Goal: Task Accomplishment & Management: Manage account settings

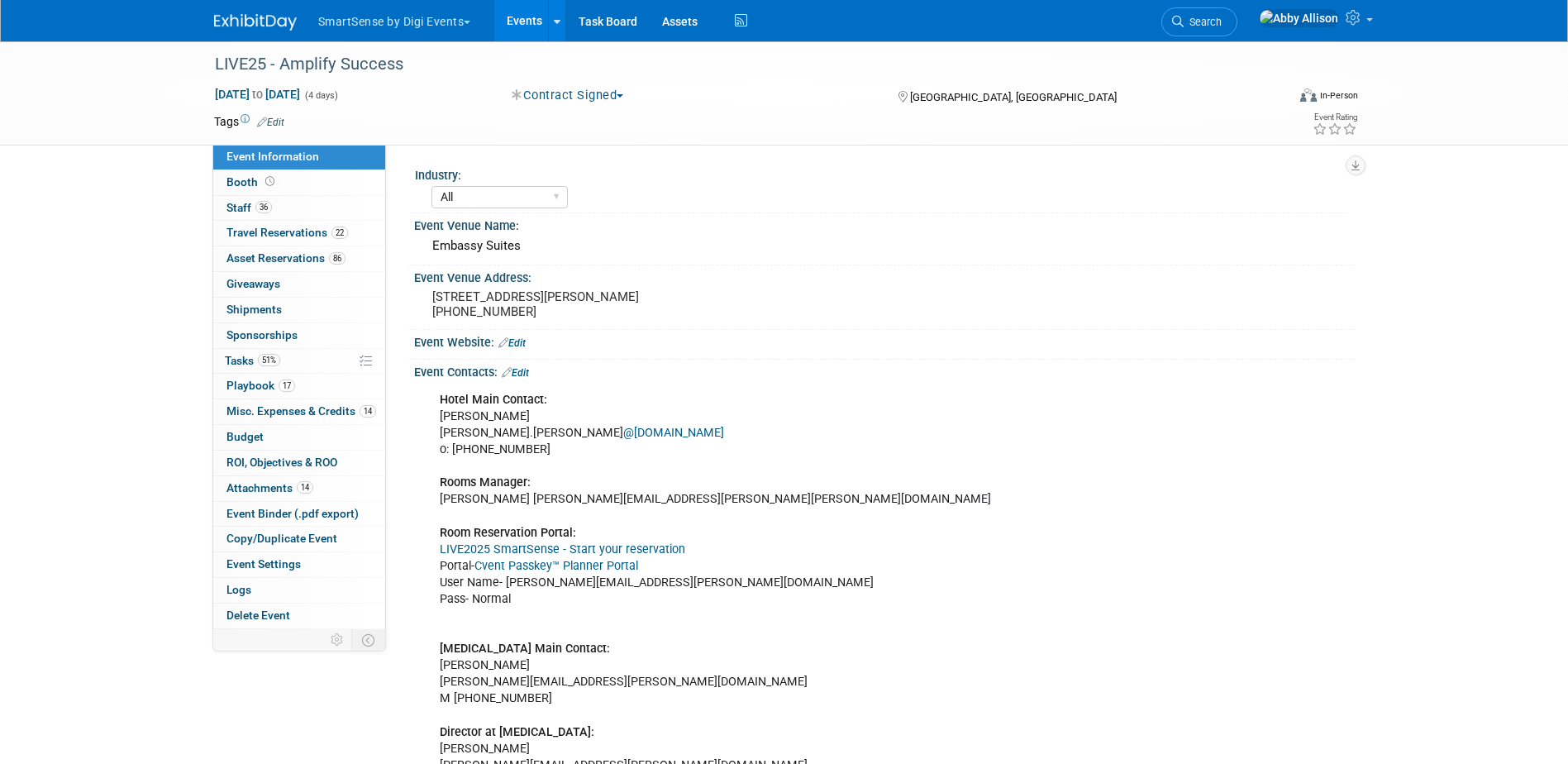
select select "All"
click at [1238, 28] on link "Search" at bounding box center [1200, 22] width 76 height 29
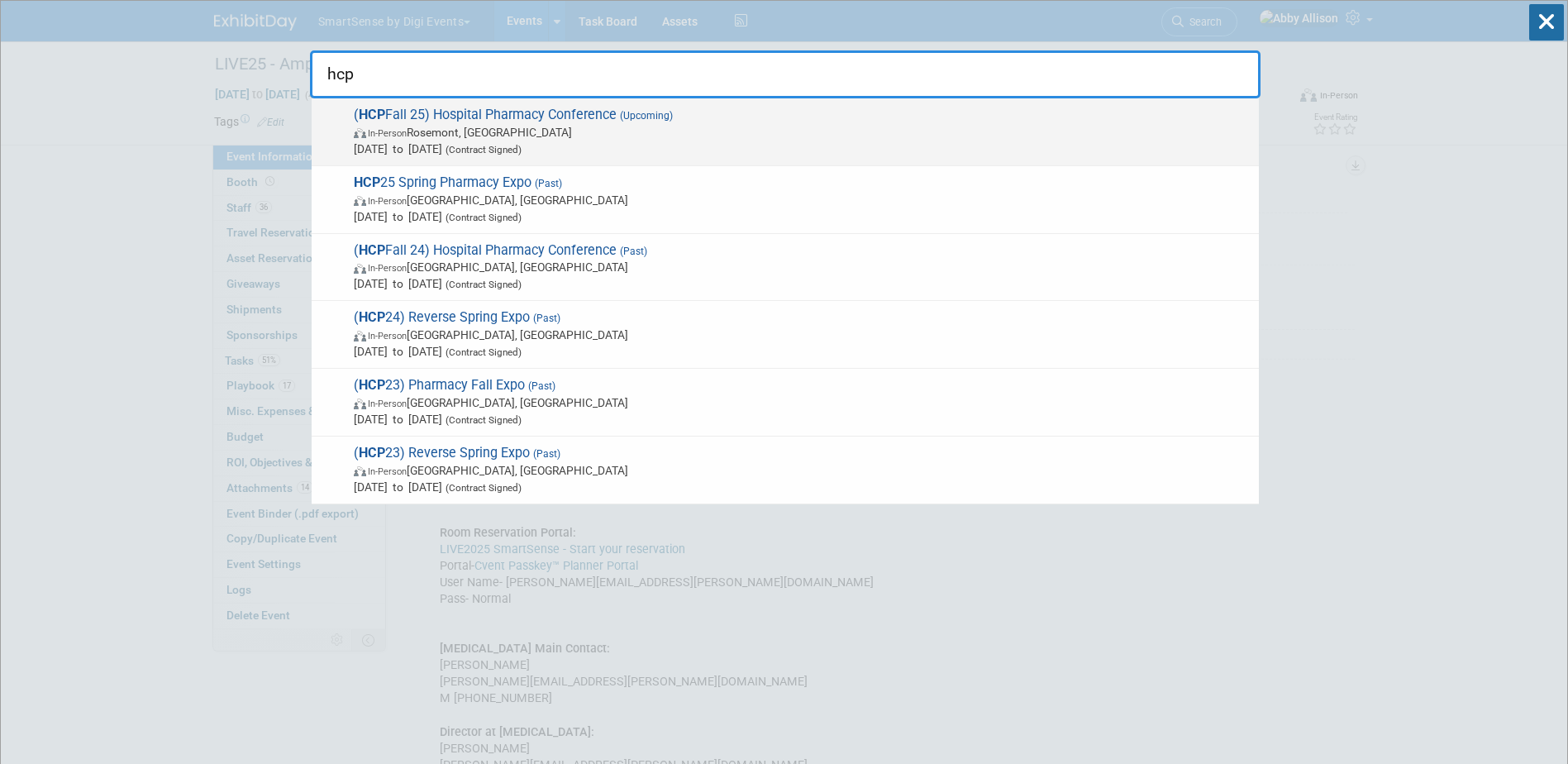
type input "hcp"
click at [459, 120] on span "( HCP Fall 25) Hospital Pharmacy Conference (Upcoming) In-Person Rosemont, IL S…" at bounding box center [800, 132] width 902 height 50
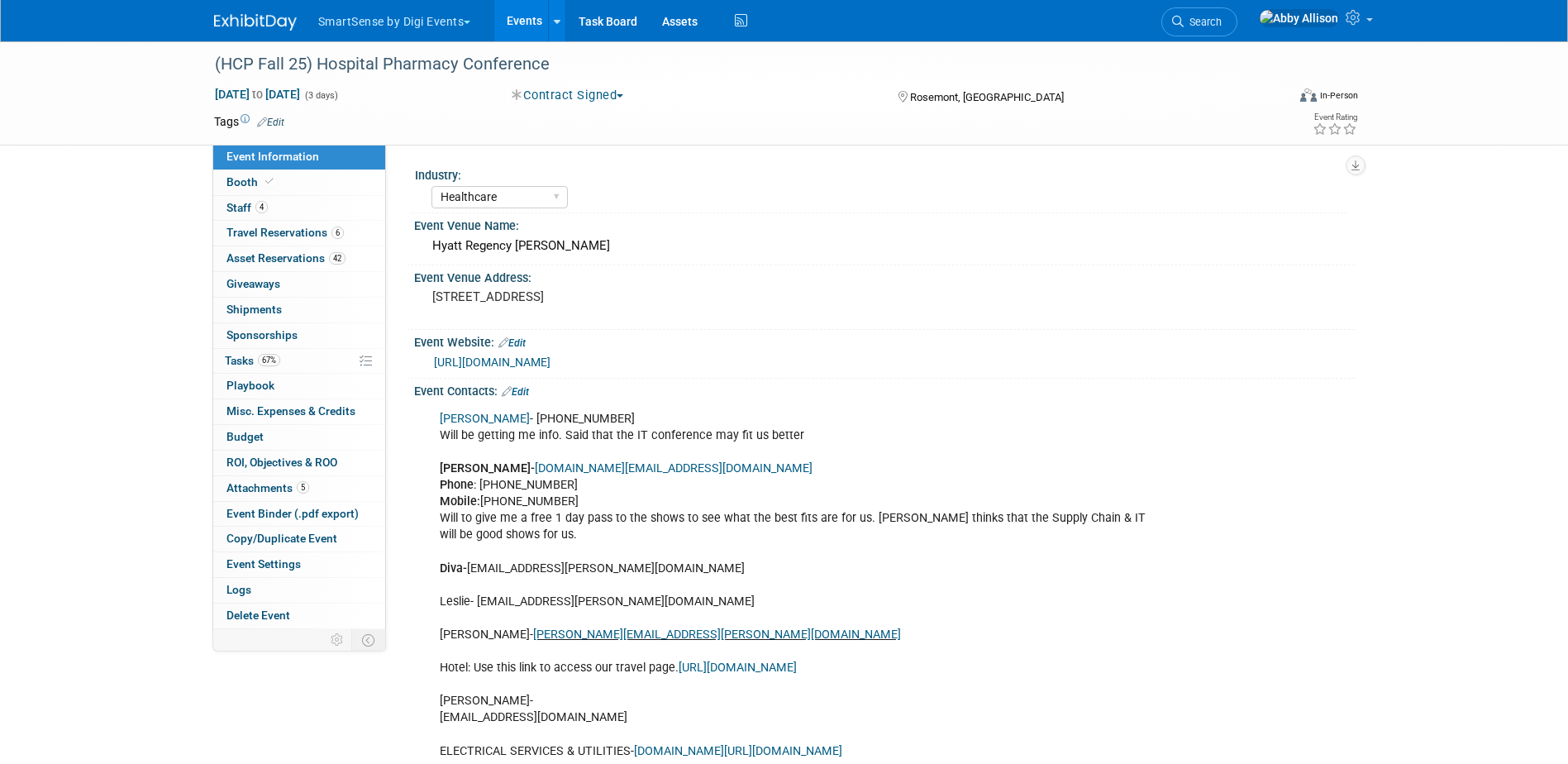
select select "Healthcare"
click at [260, 258] on span "Asset Reservations 42" at bounding box center [285, 258] width 119 height 13
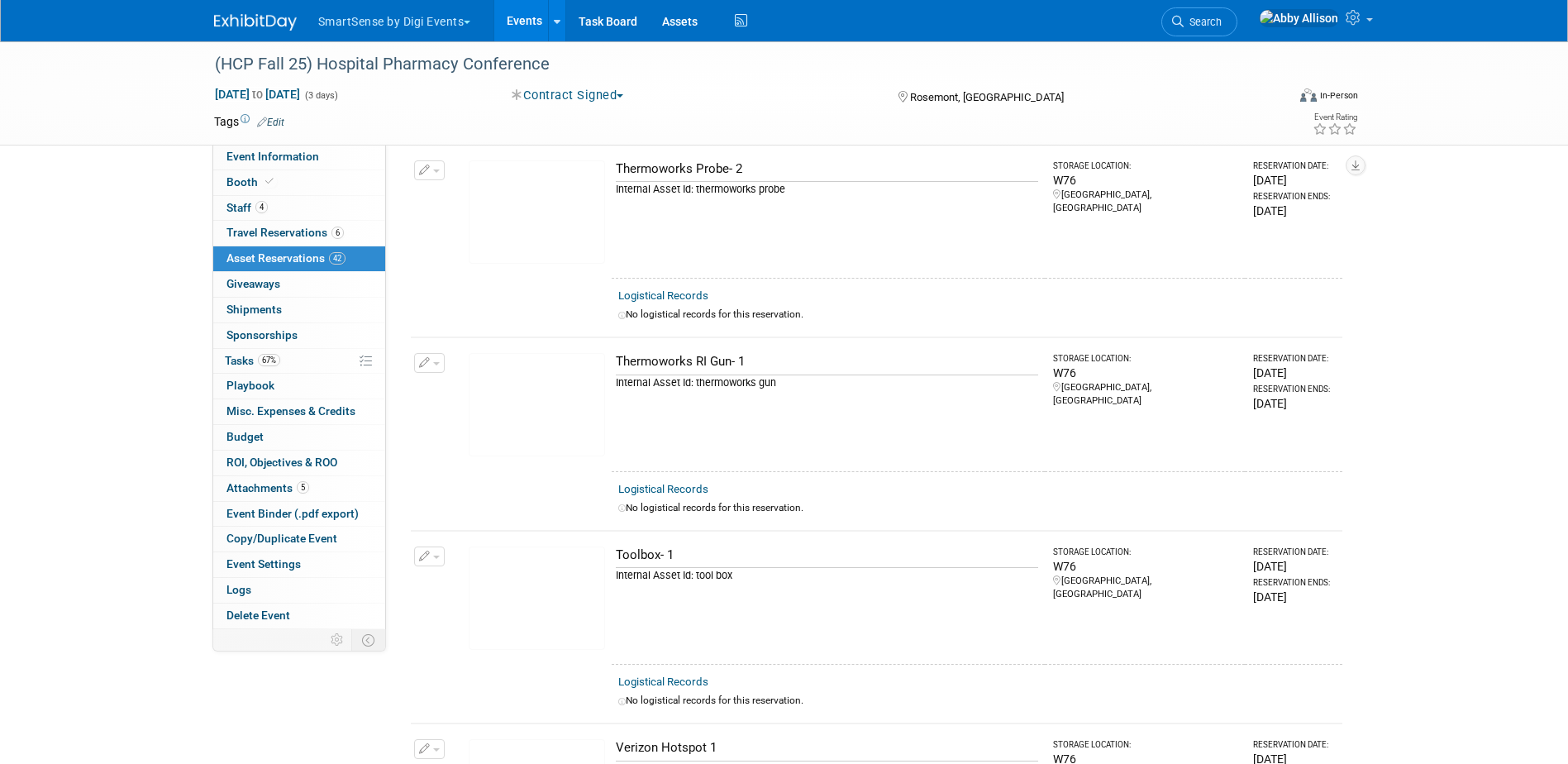
scroll to position [7222, 0]
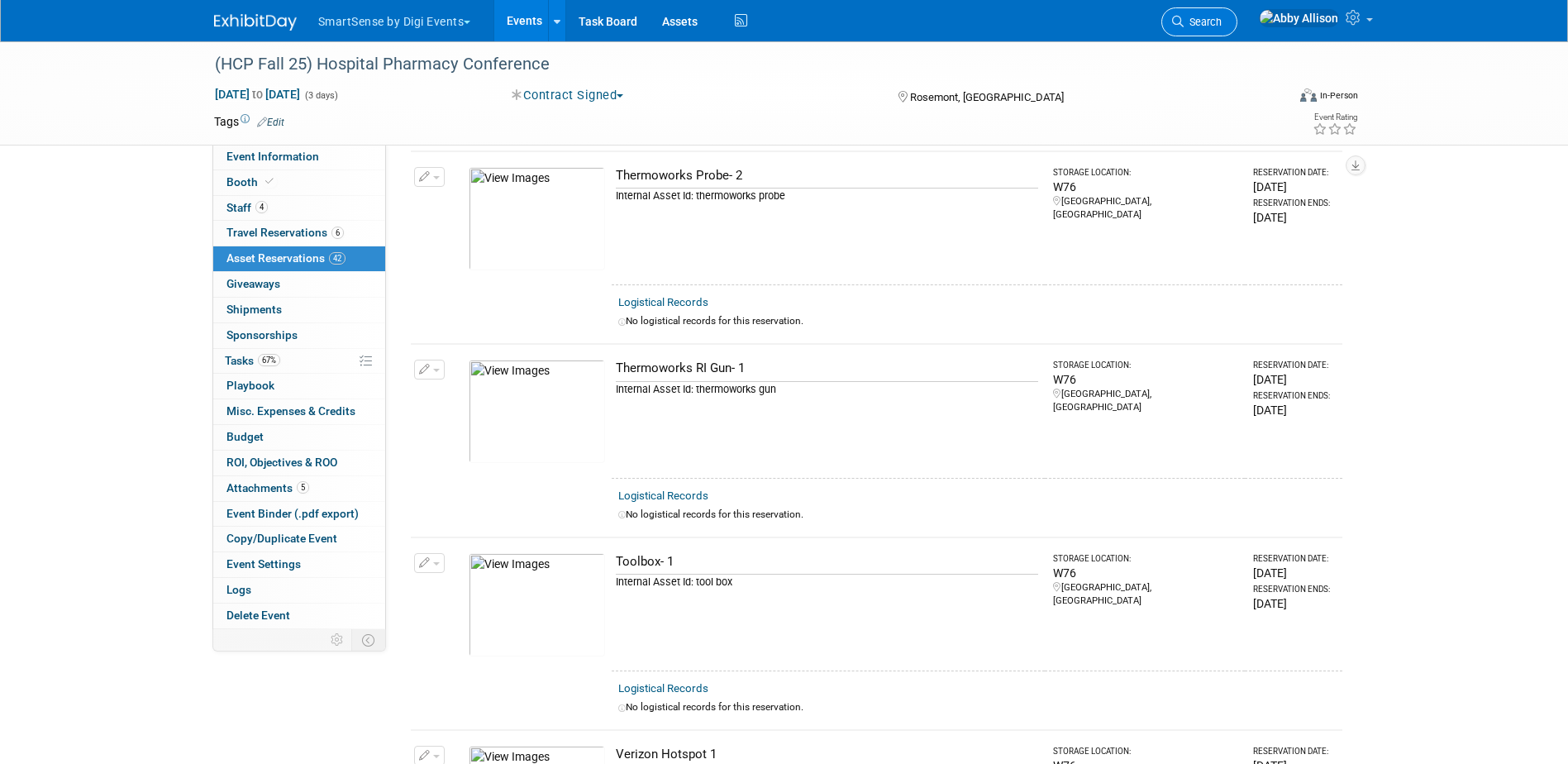
click at [1222, 23] on span "Search" at bounding box center [1203, 22] width 38 height 12
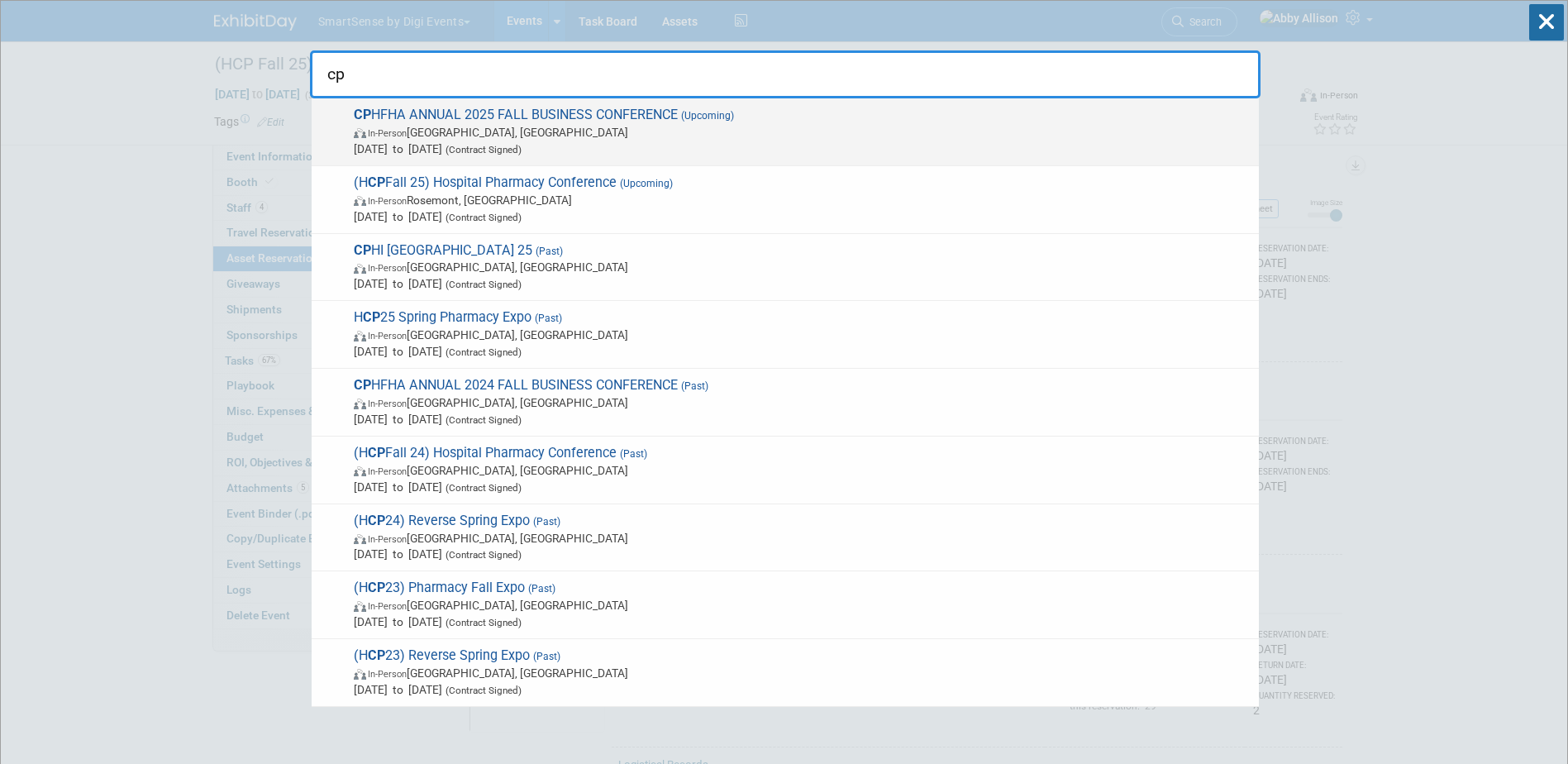
type input "cp"
click at [512, 117] on span "CP HFHA ANNUAL 2025 FALL BUSINESS CONFERENCE (Upcoming) In-Person Gatineau, Can…" at bounding box center [800, 132] width 902 height 50
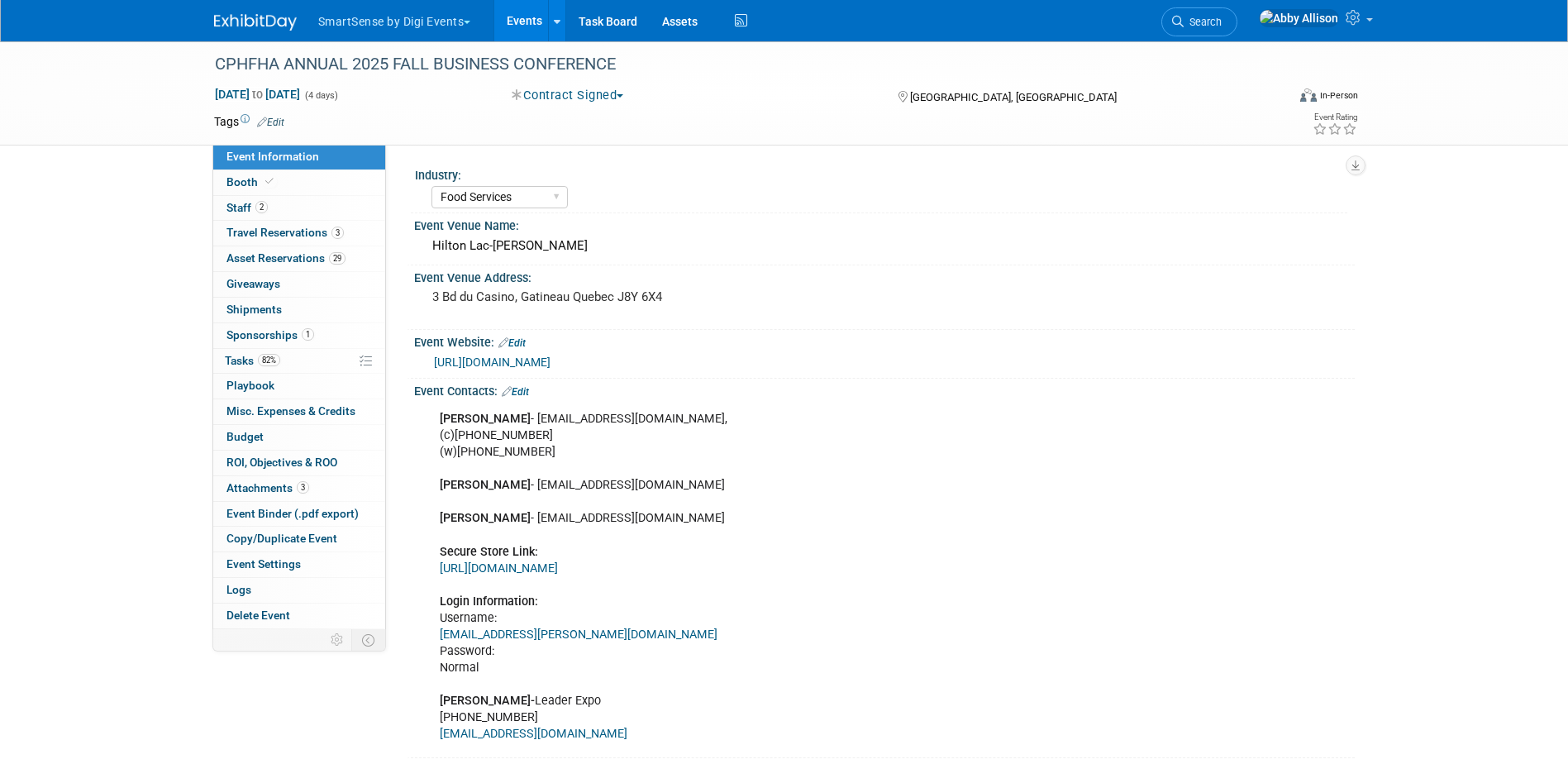
select select "Food Services"
click at [550, 356] on link "[URL][DOMAIN_NAME]" at bounding box center [492, 362] width 116 height 13
click at [1222, 24] on span "Search" at bounding box center [1203, 22] width 38 height 12
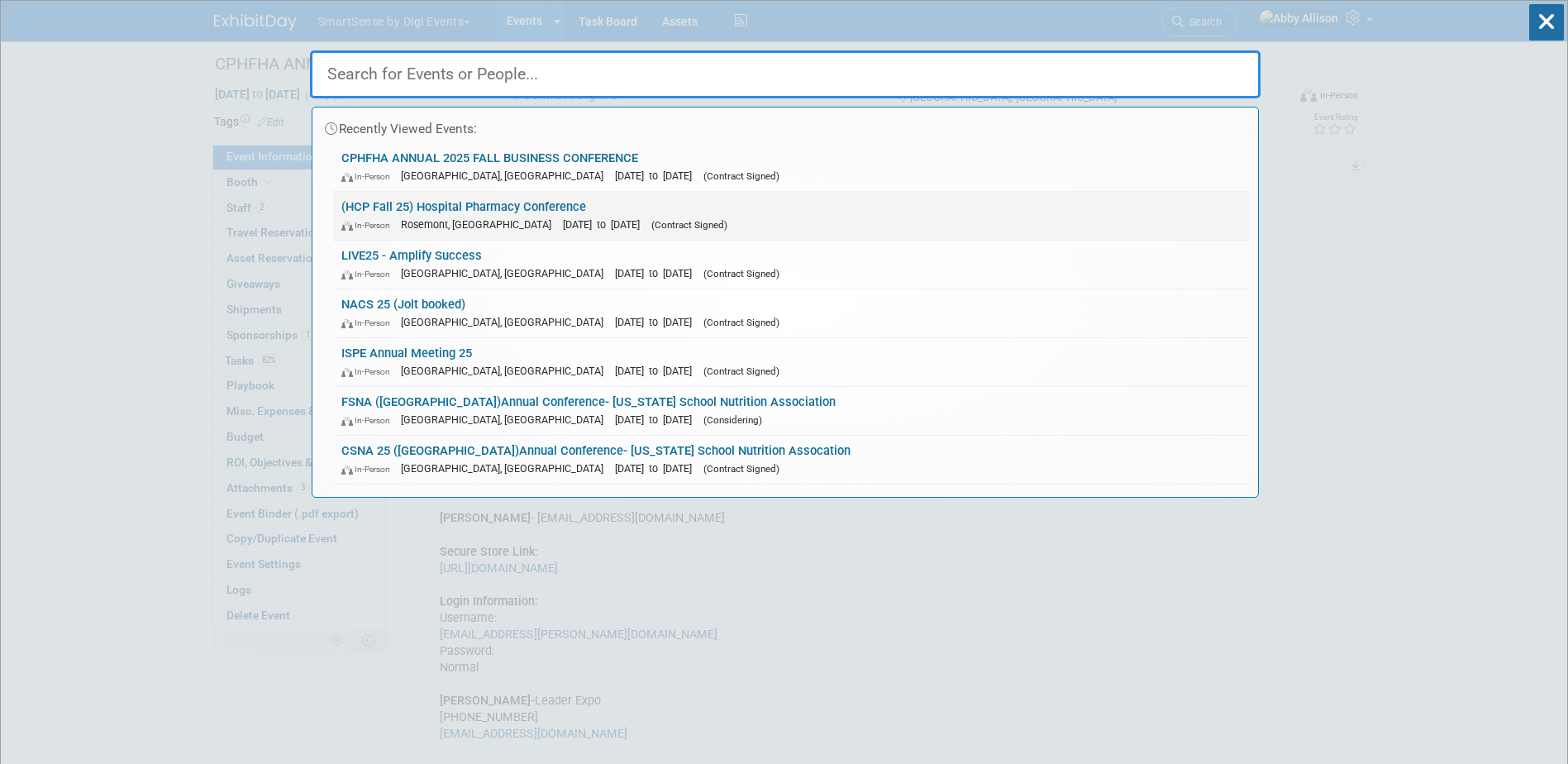
click at [465, 216] on div "In-Person Rosemont, IL Sep 29, 2025 to Oct 1, 2025 (Contract Signed)" at bounding box center [791, 225] width 901 height 17
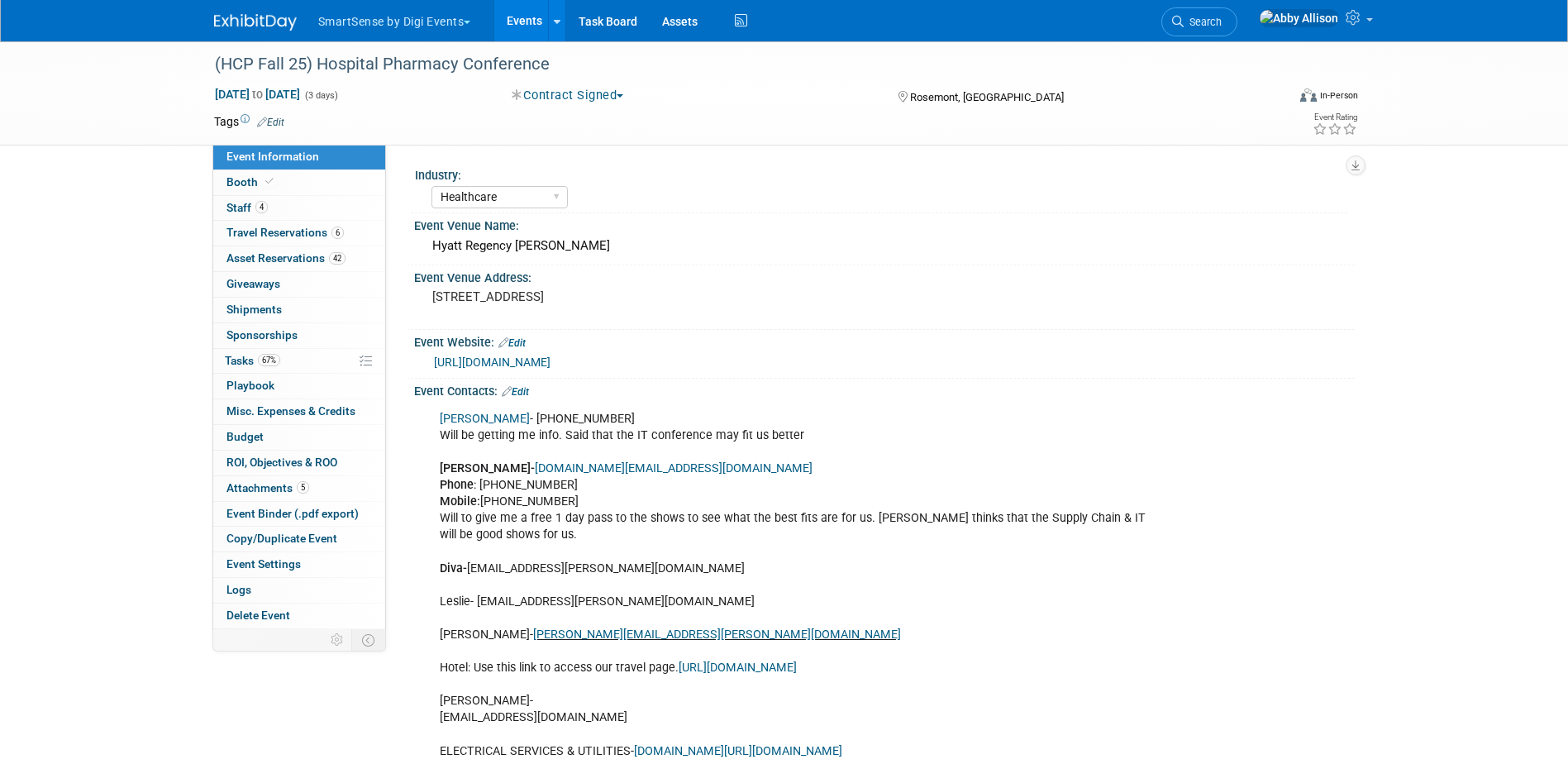
select select "Healthcare"
click at [242, 212] on span "Staff 4" at bounding box center [247, 207] width 42 height 13
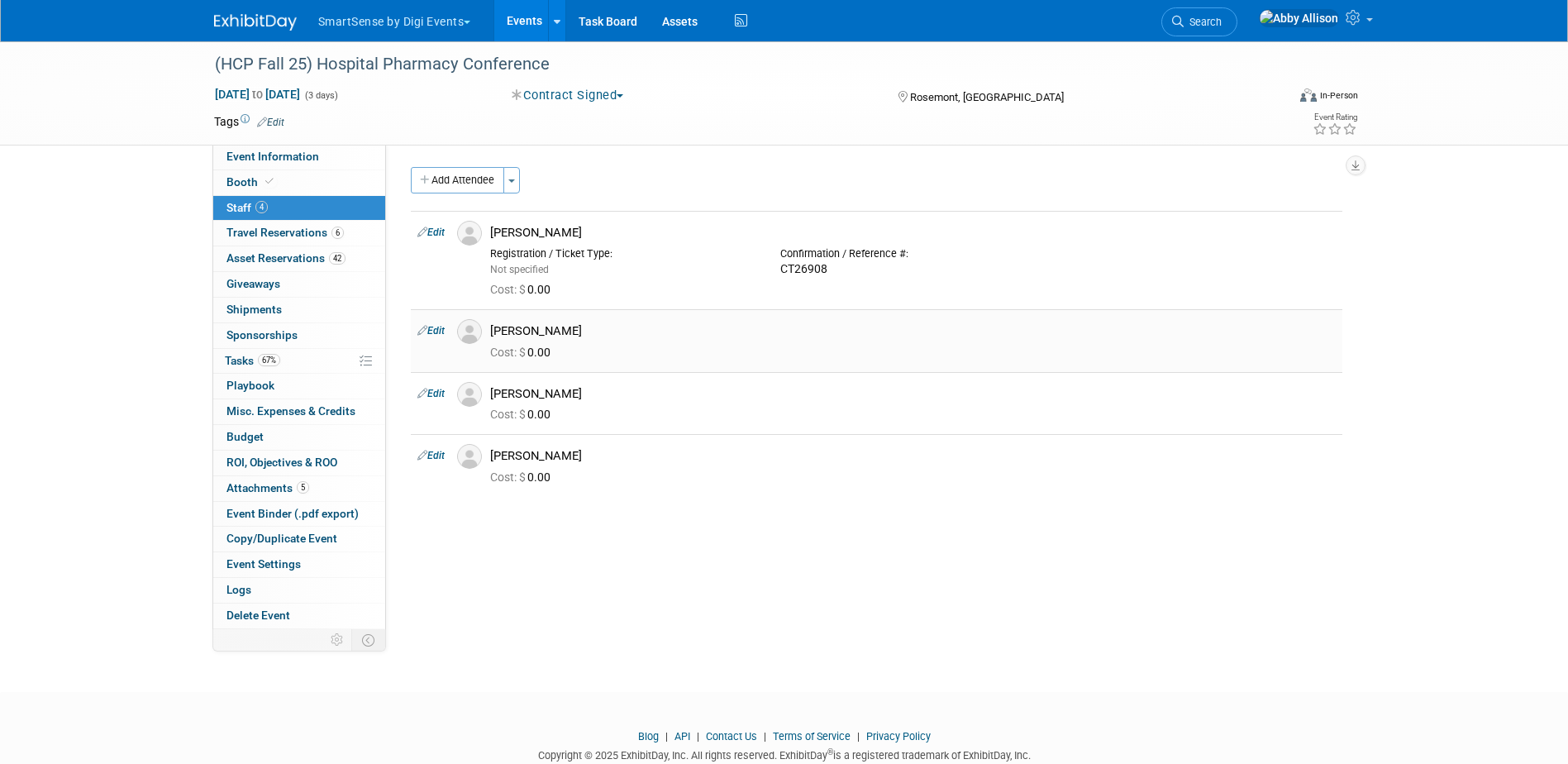
click at [466, 341] on img at bounding box center [469, 331] width 25 height 25
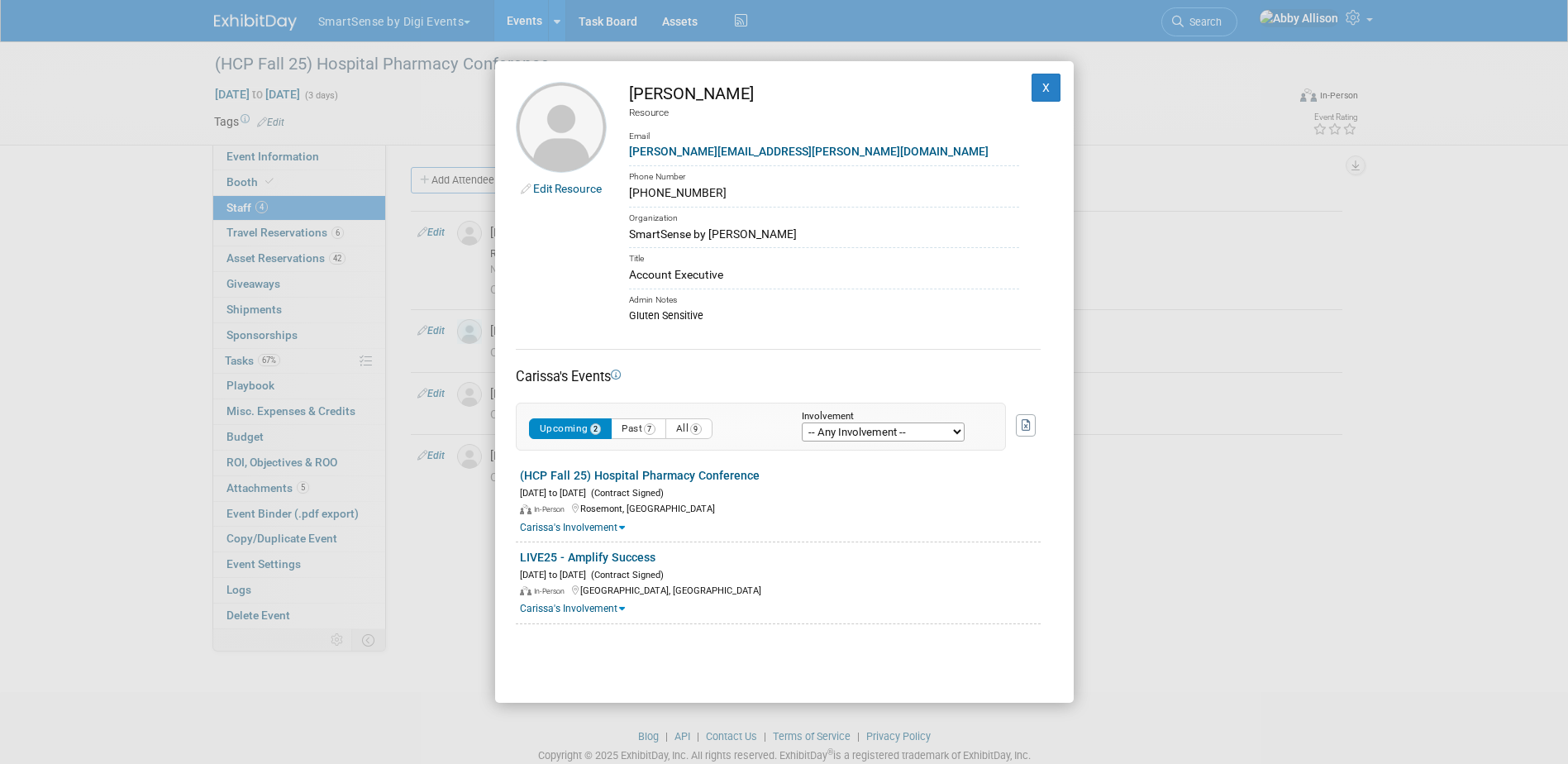
drag, startPoint x: 706, startPoint y: 187, endPoint x: 631, endPoint y: 191, distance: 75.1
click at [631, 191] on div "615-498-3418" at bounding box center [824, 193] width 390 height 17
copy div "615-498-3418"
click at [1031, 83] on button "X" at bounding box center [1046, 88] width 29 height 28
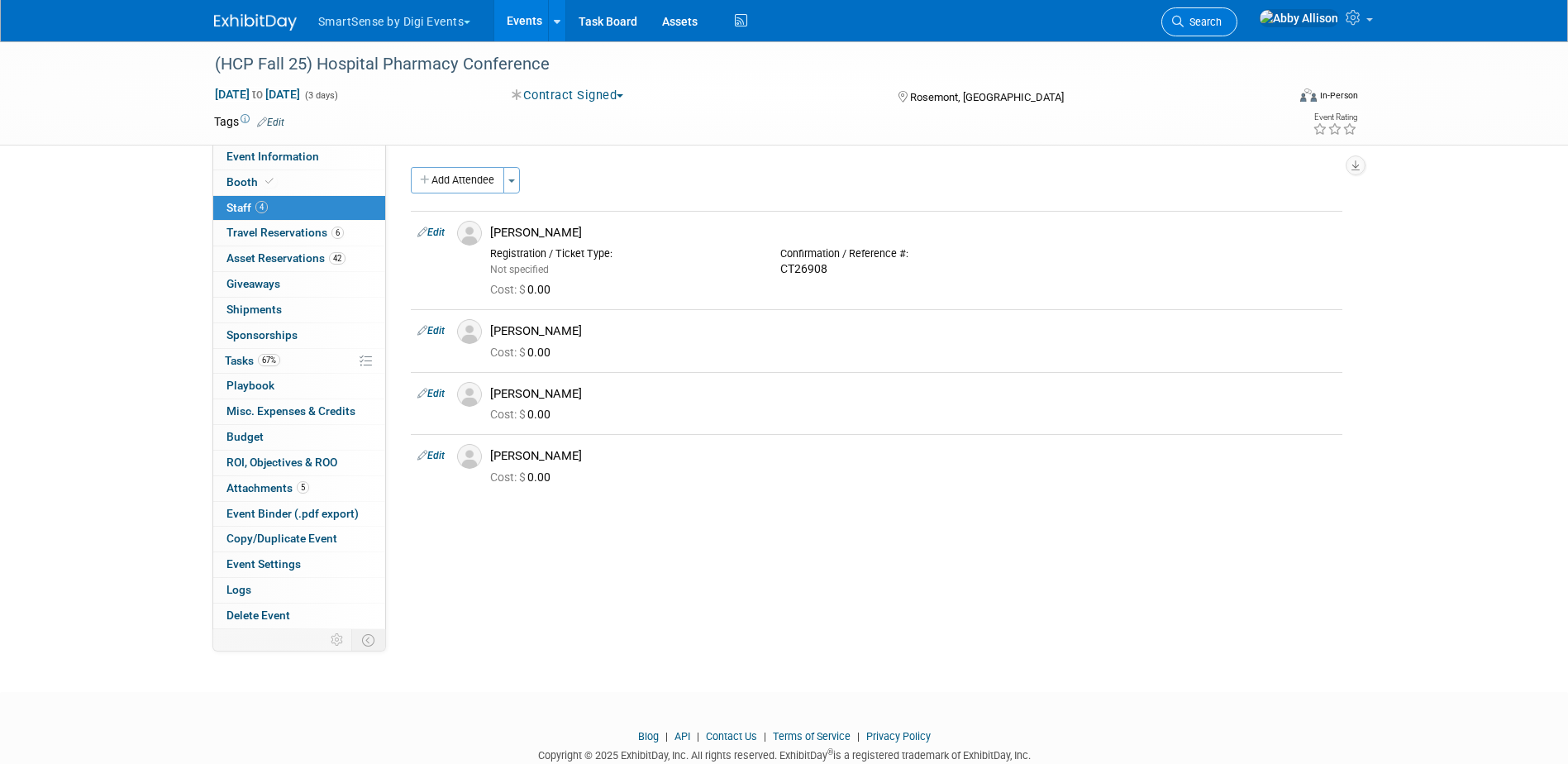
click at [1222, 24] on span "Search" at bounding box center [1203, 22] width 38 height 12
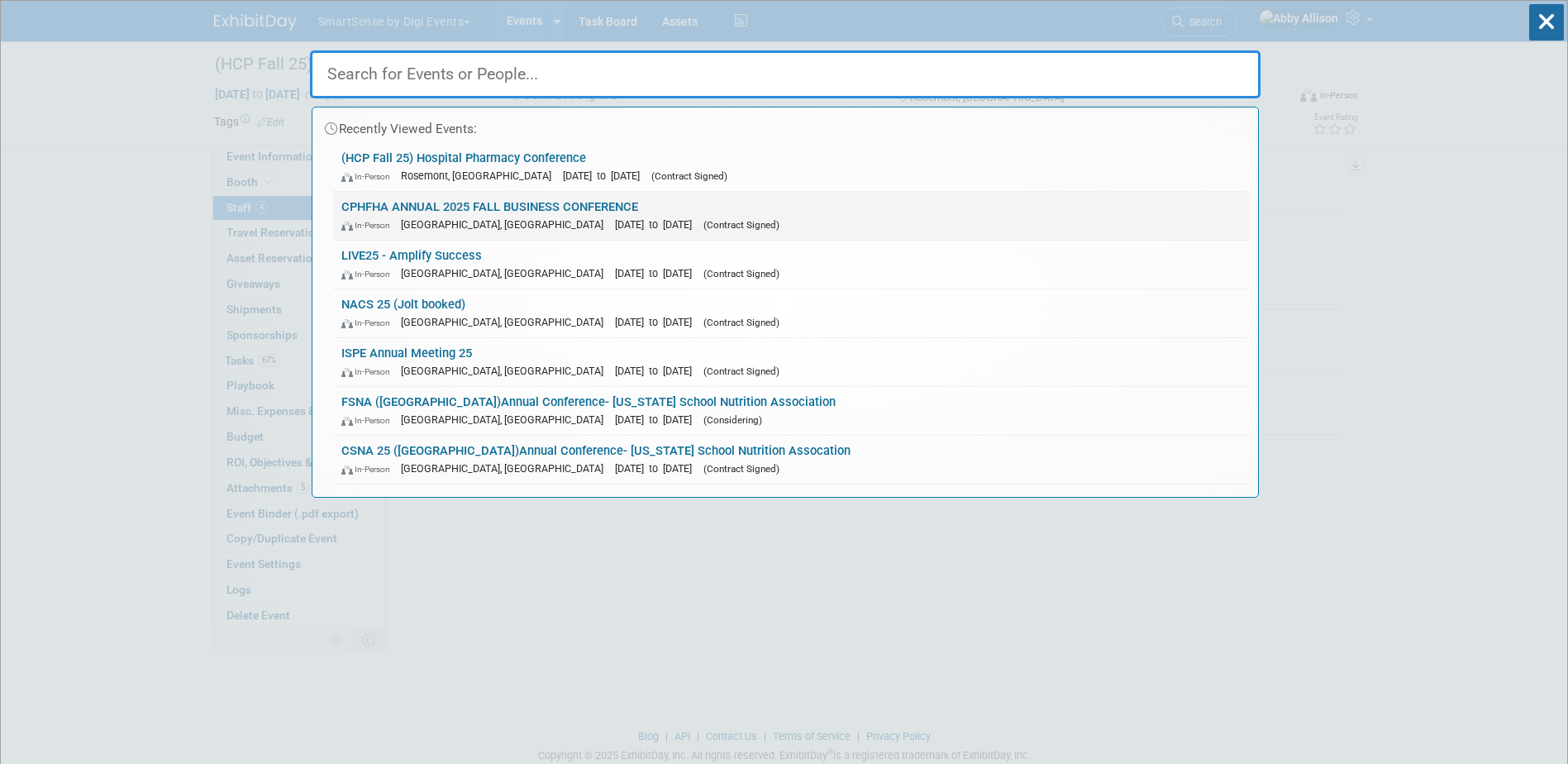
click at [357, 198] on link "CPHFHA ANNUAL 2025 FALL BUSINESS CONFERENCE In-Person Gatineau, Canada Sep 27, …" at bounding box center [791, 215] width 917 height 48
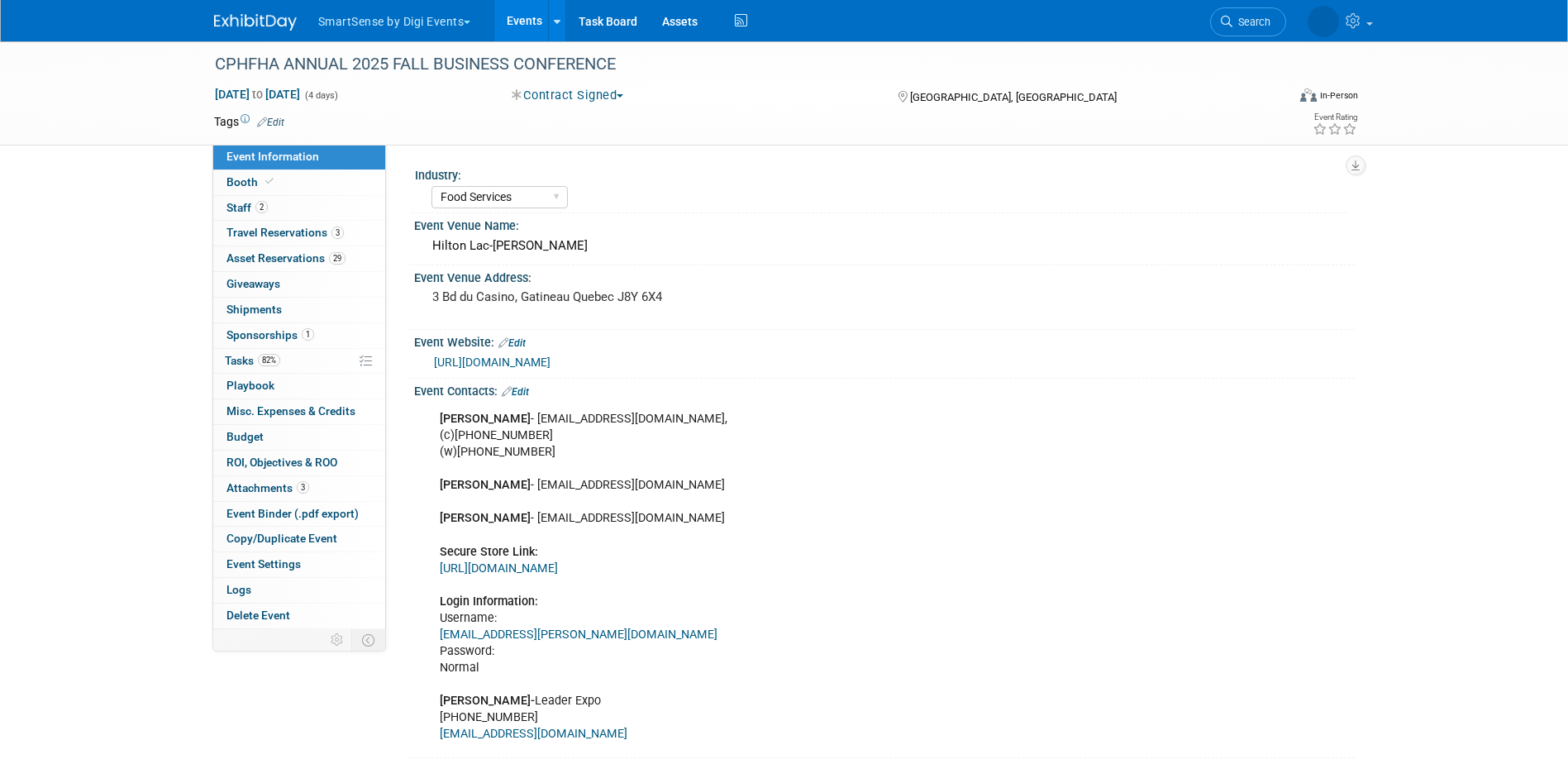
select select "Food Services"
click at [241, 208] on span "Staff 2" at bounding box center [247, 207] width 42 height 13
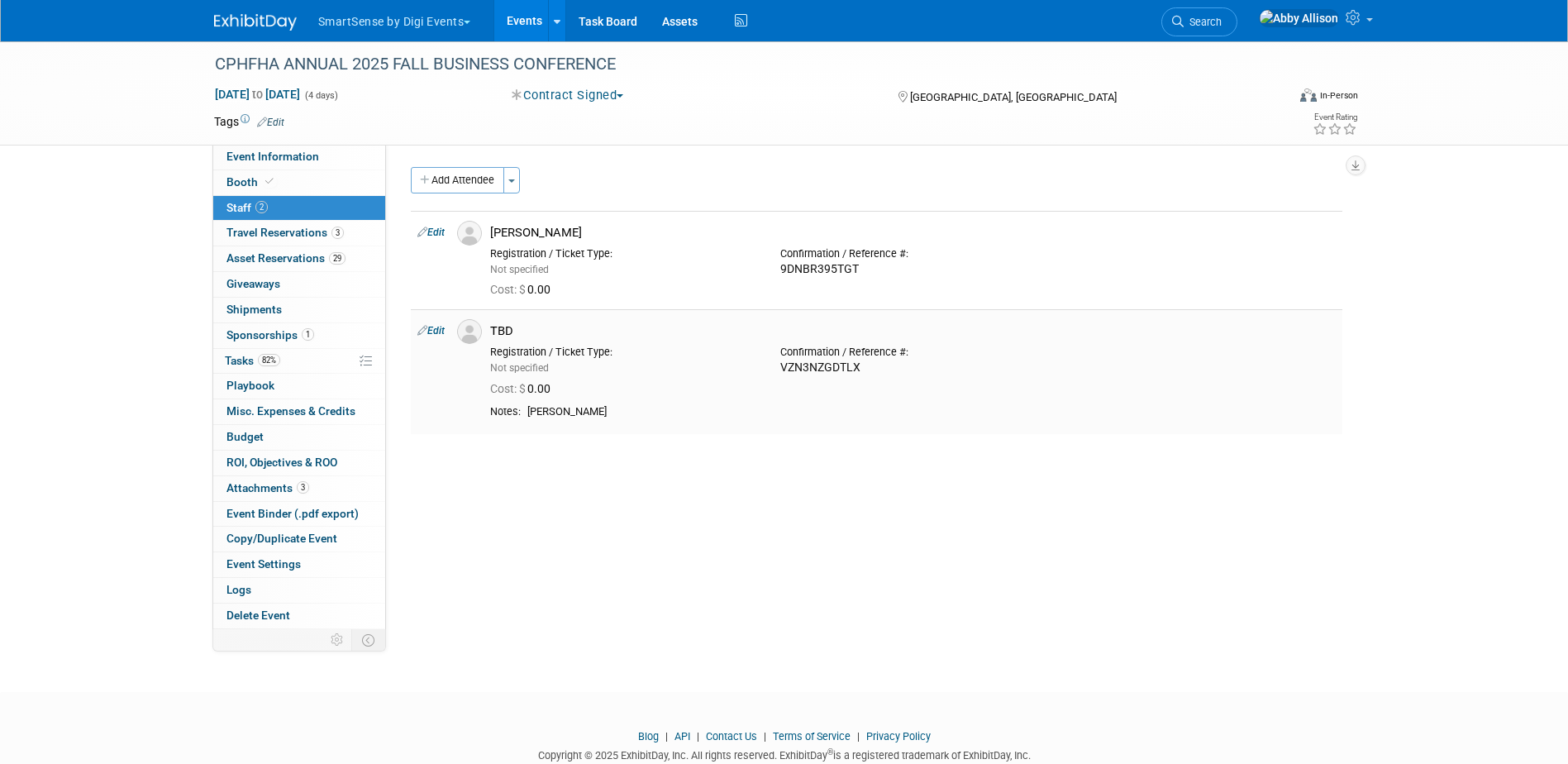
click at [436, 330] on link "Edit" at bounding box center [431, 330] width 27 height 11
select select "6da6030a-9959-44e1-93d7-7cc745385c53"
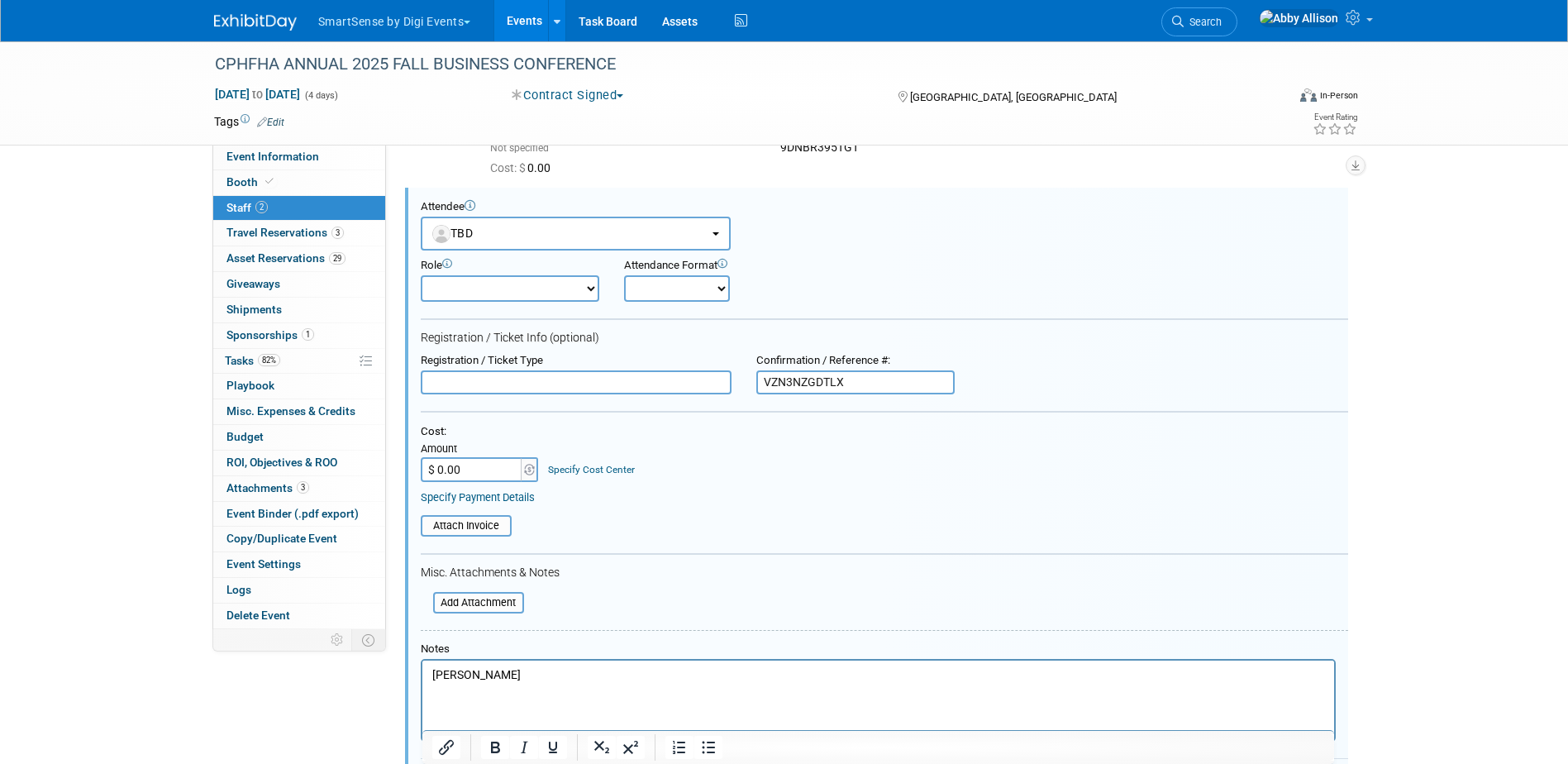
click at [459, 684] on html "Jevin Anderson" at bounding box center [877, 672] width 912 height 23
click at [544, 684] on html "Jevin Anderson" at bounding box center [877, 672] width 912 height 23
drag, startPoint x: 635, startPoint y: 711, endPoint x: 528, endPoint y: 706, distance: 107.1
click at [528, 706] on p "No food allergies. Cell is 385-552-8280" at bounding box center [878, 708] width 893 height 16
click at [517, 676] on p "Jevin Anderson" at bounding box center [878, 676] width 893 height 16
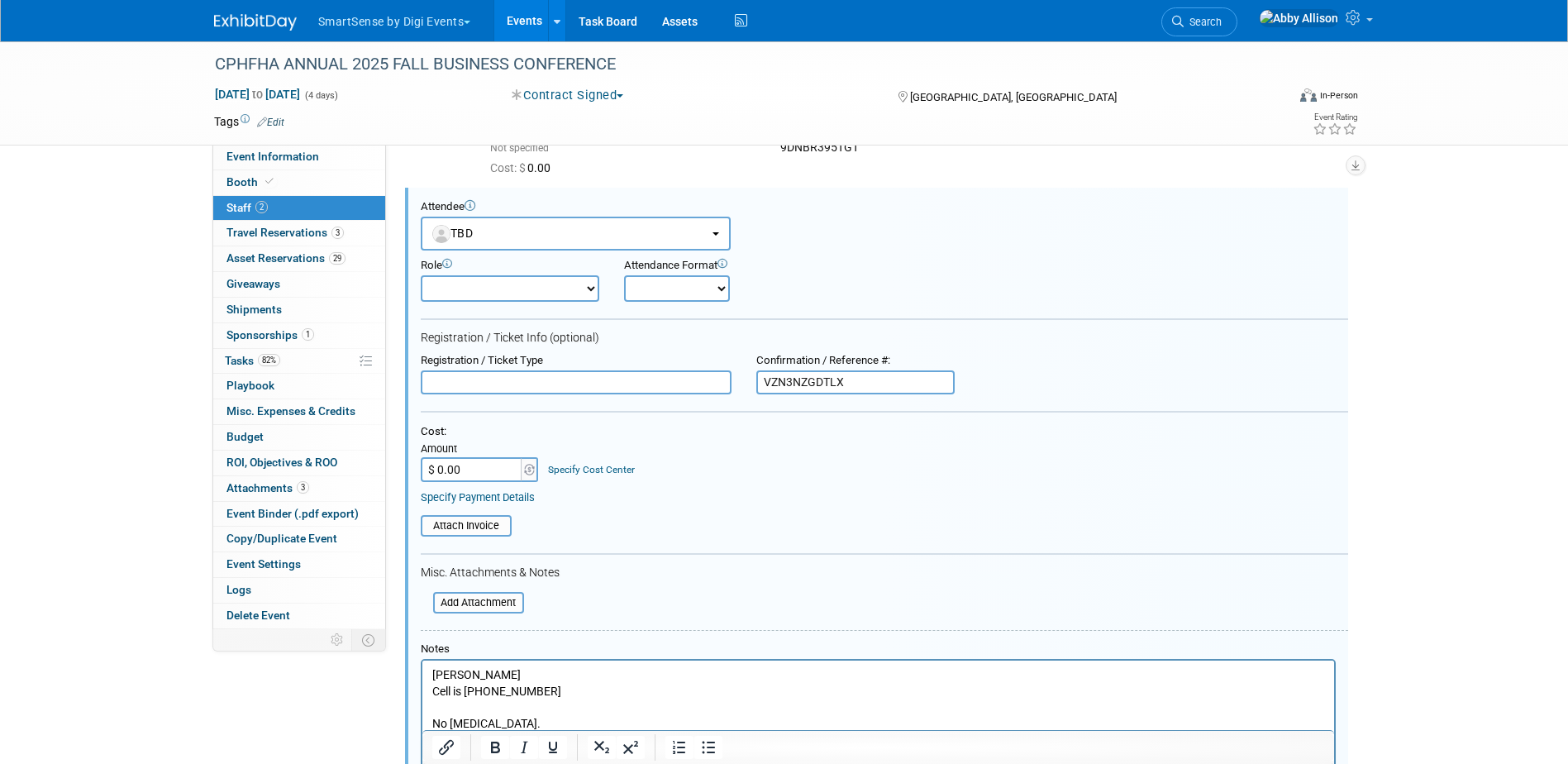
click at [480, 709] on p "Rich Text Area. Press ALT-0 for help." at bounding box center [878, 708] width 893 height 16
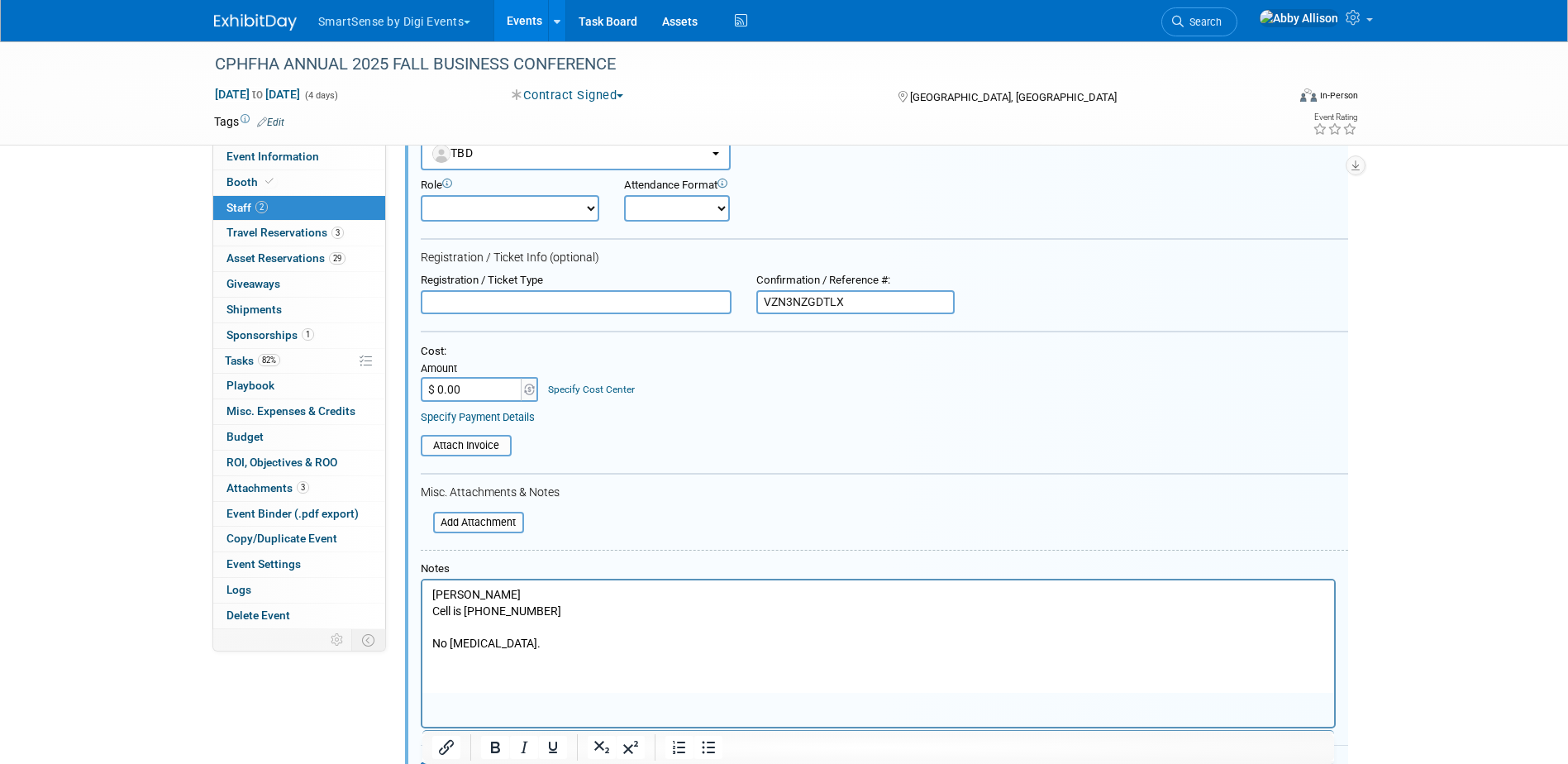
scroll to position [205, 0]
click at [524, 639] on p "No food allergies." at bounding box center [878, 642] width 893 height 16
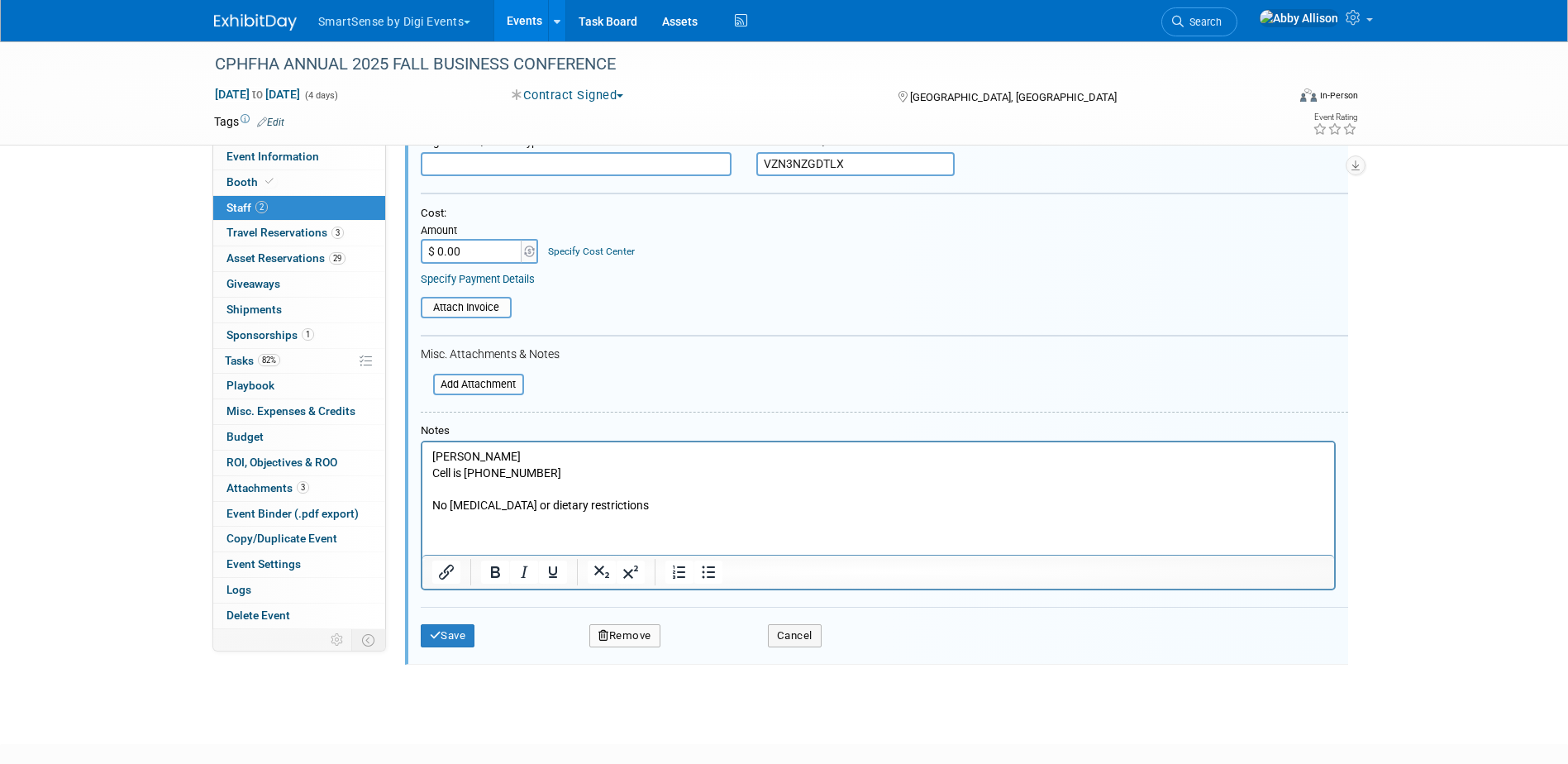
scroll to position [369, 0]
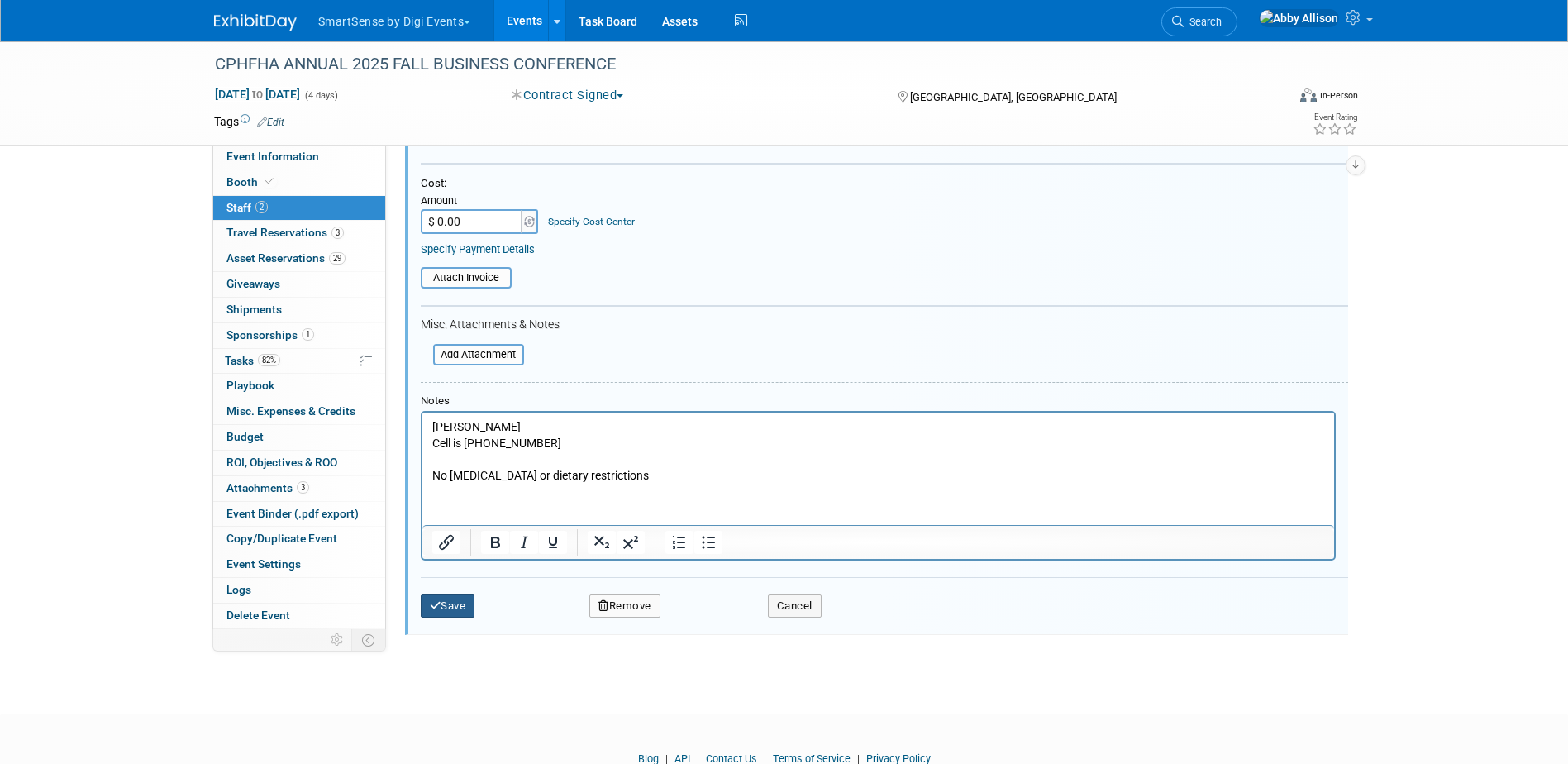
click at [459, 610] on button "Save" at bounding box center [447, 606] width 55 height 23
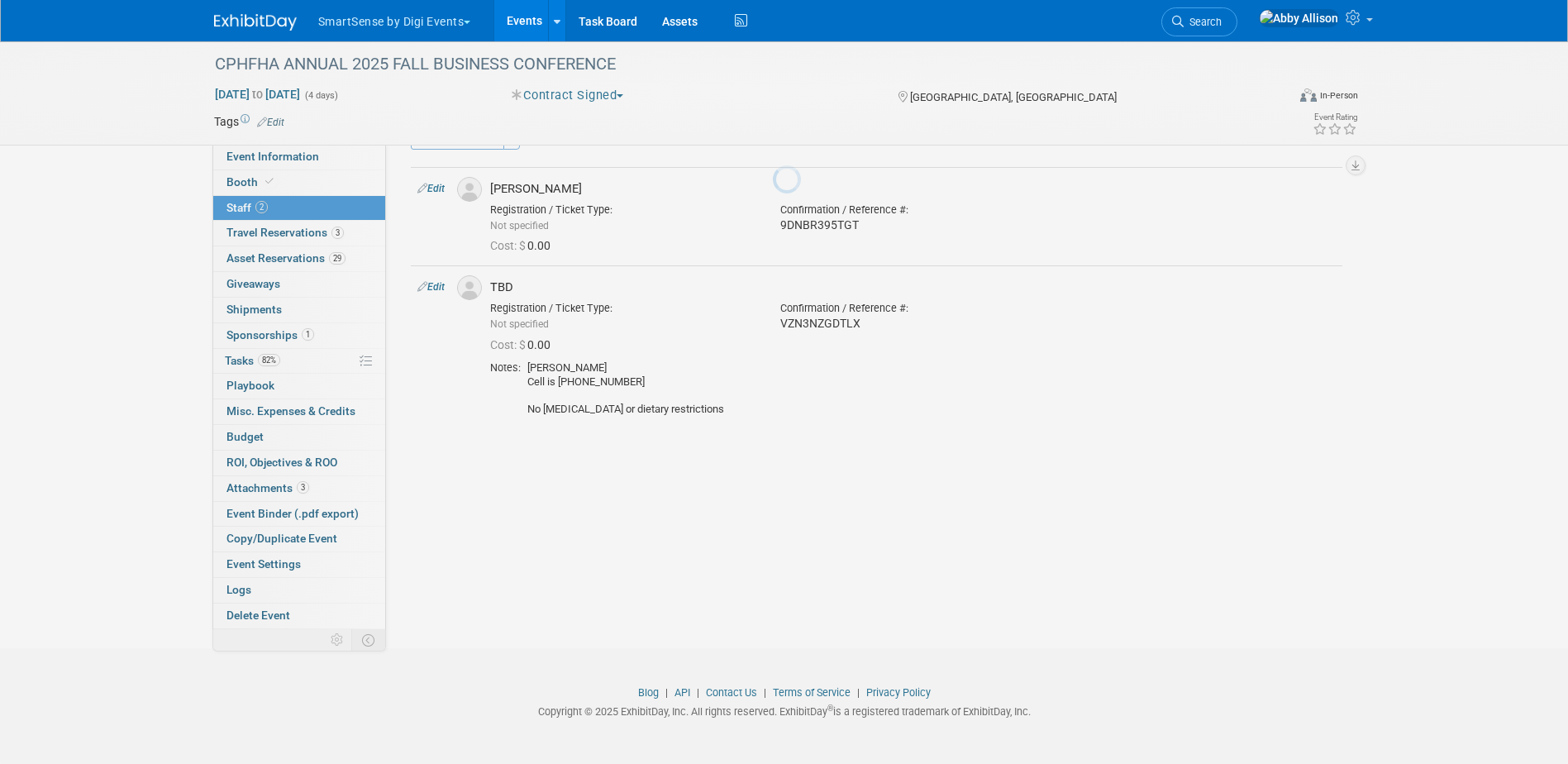
scroll to position [44, 0]
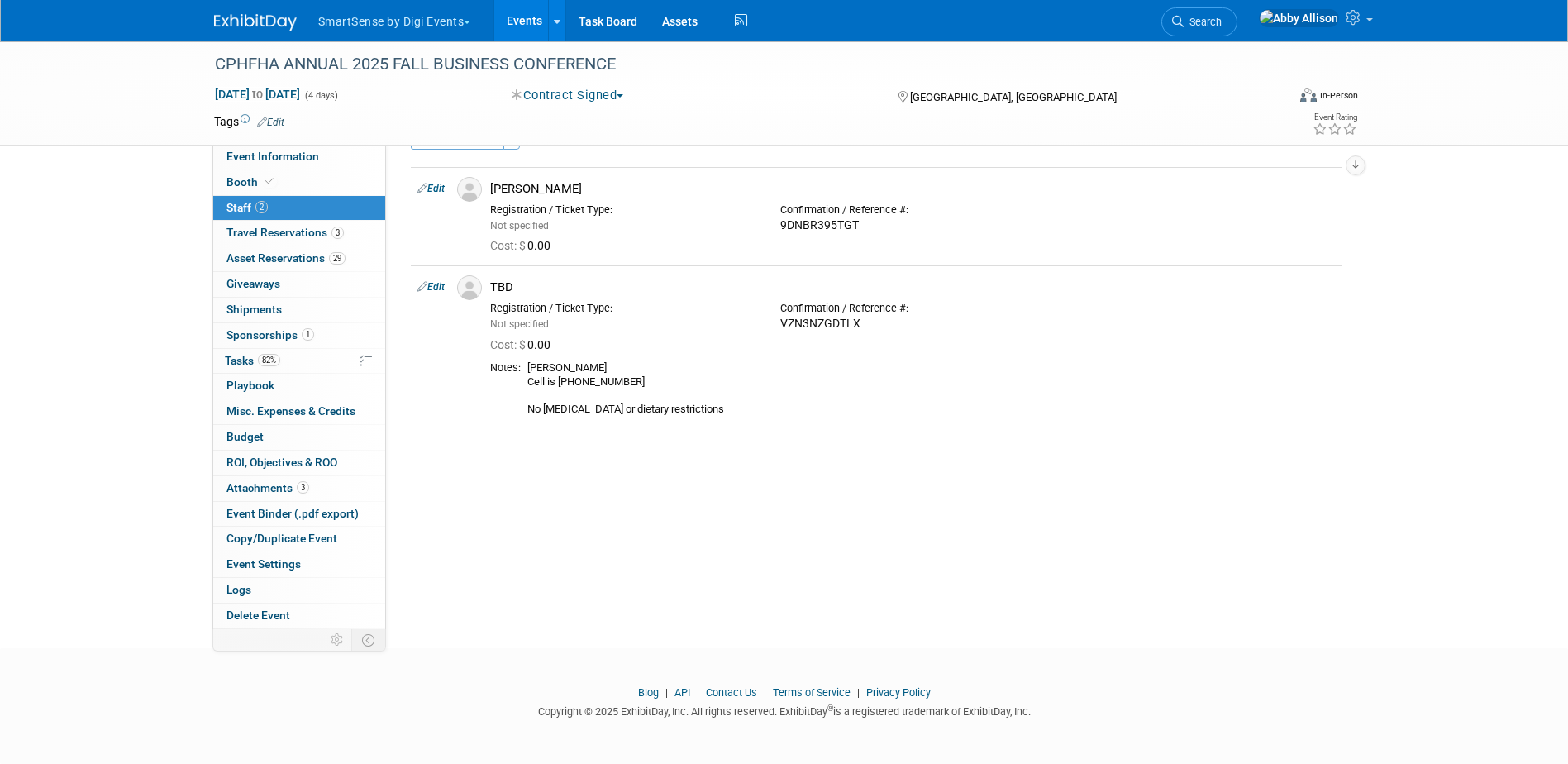
click at [519, 29] on link "Events" at bounding box center [524, 21] width 61 height 42
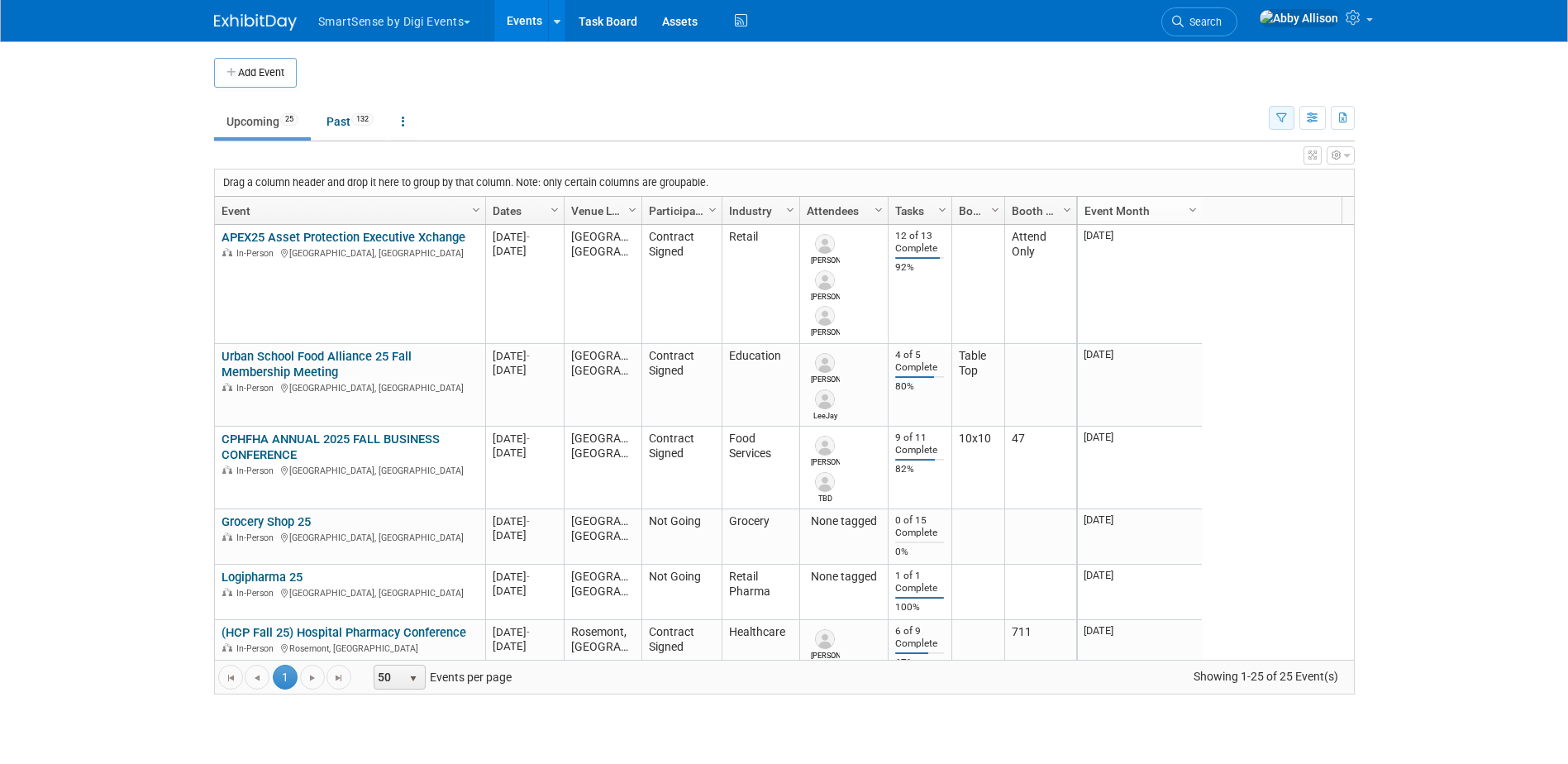
click at [1280, 126] on button "button" at bounding box center [1282, 118] width 26 height 24
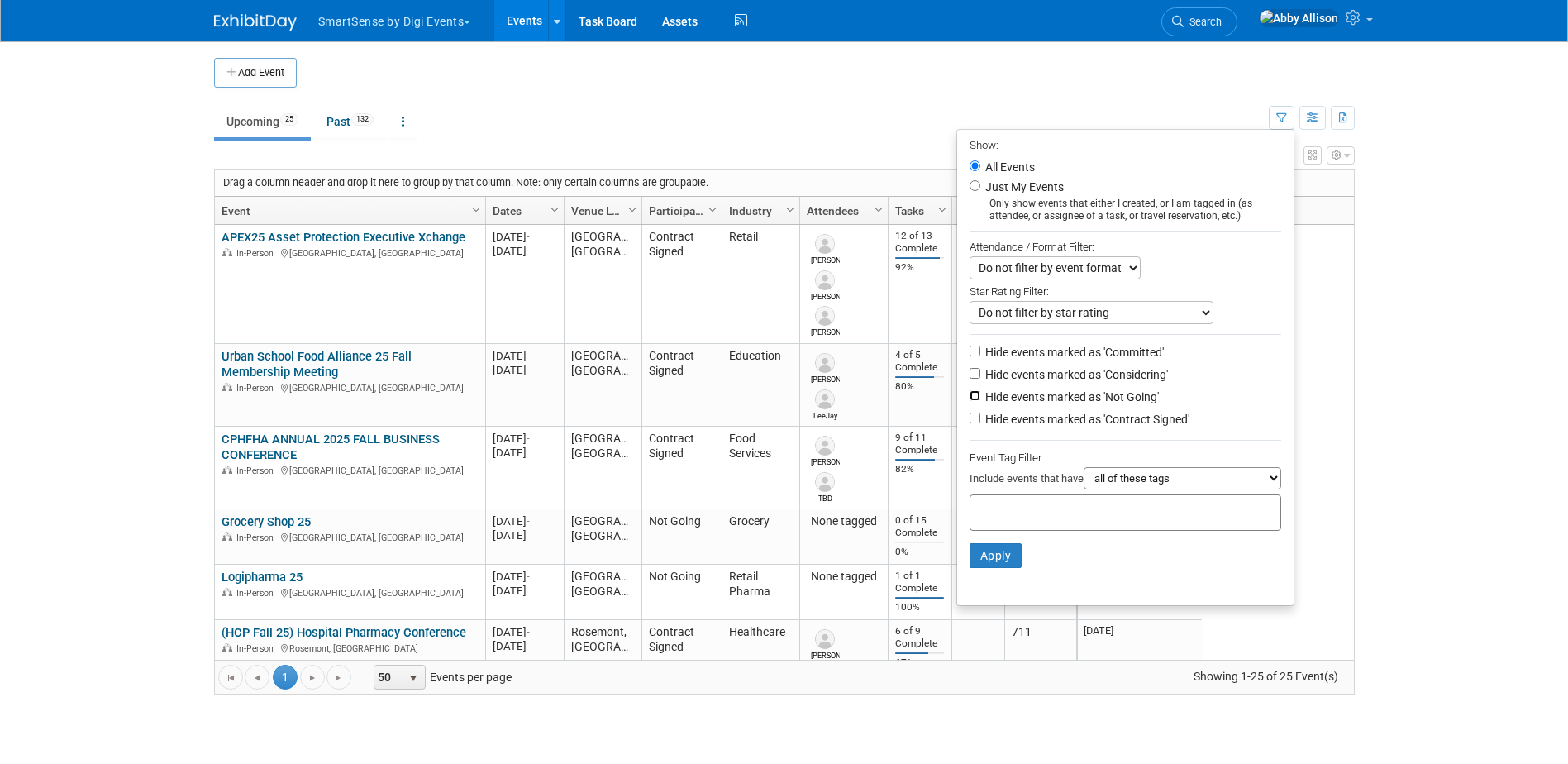
click at [970, 402] on input "Hide events marked as 'Not Going'" at bounding box center [975, 395] width 10 height 10
checkbox input "true"
click at [970, 565] on button "Apply" at bounding box center [996, 556] width 53 height 25
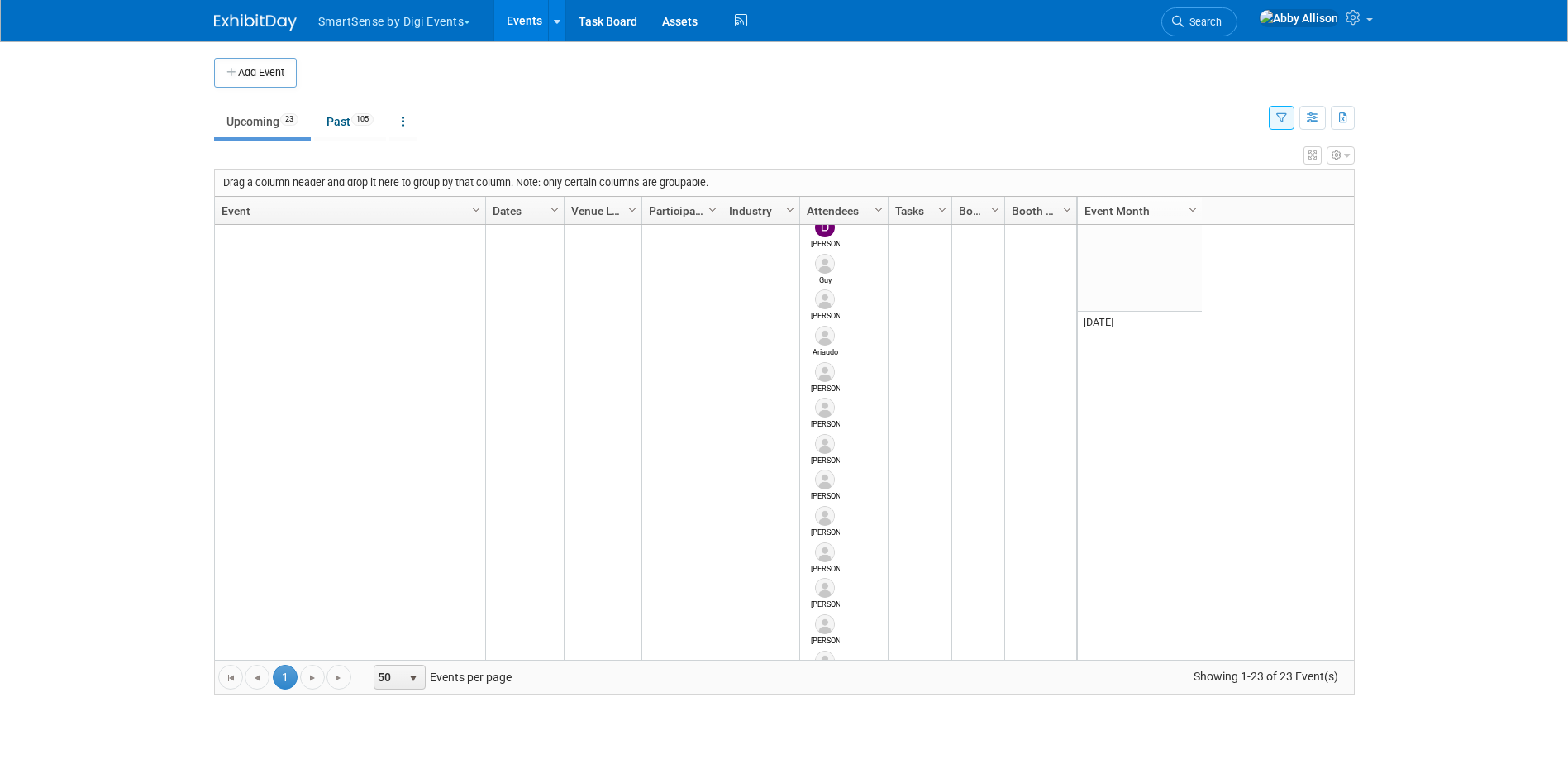
scroll to position [513, 0]
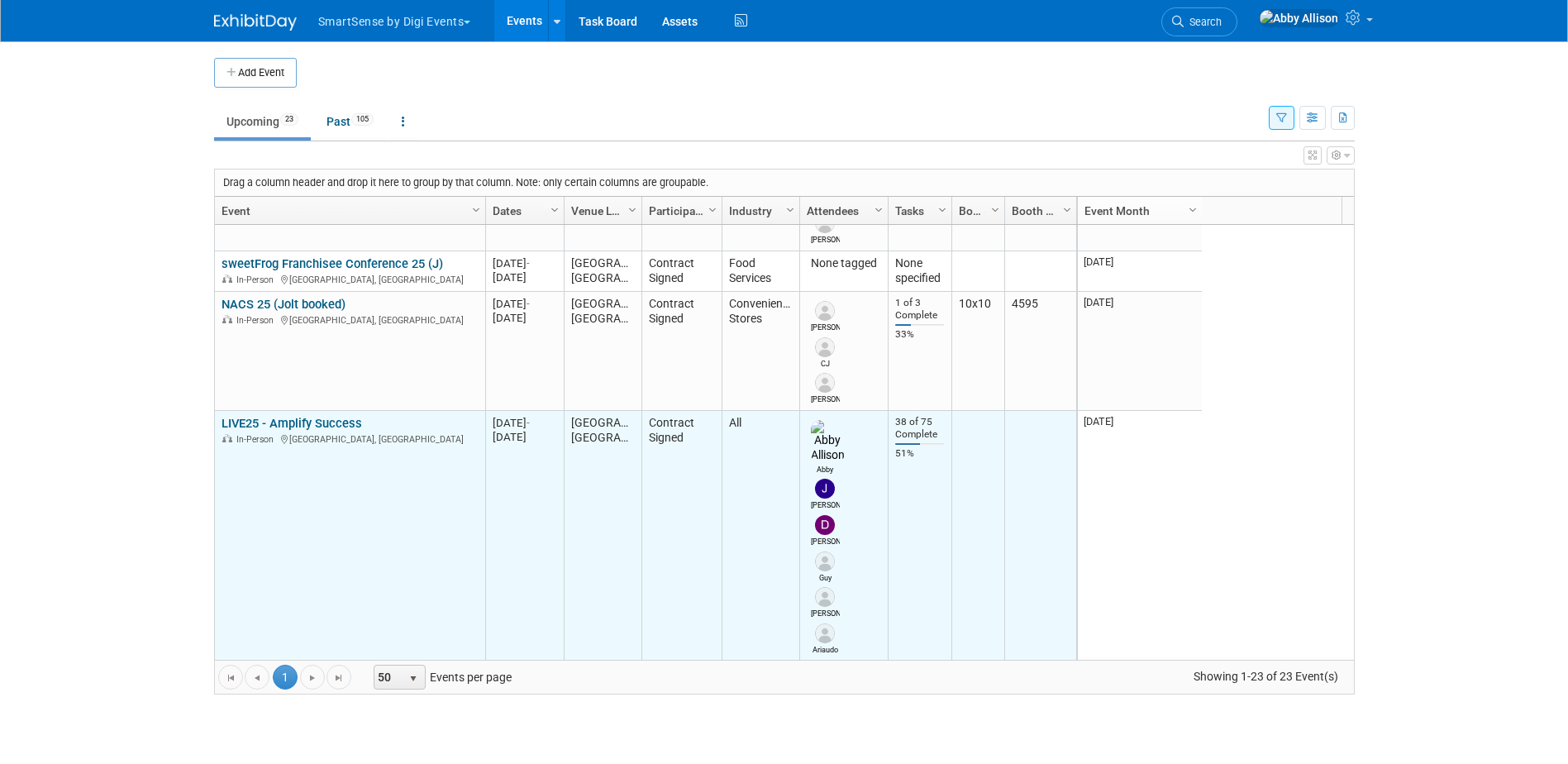
click at [261, 418] on link "LIVE25 - Amplify Success" at bounding box center [292, 423] width 140 height 15
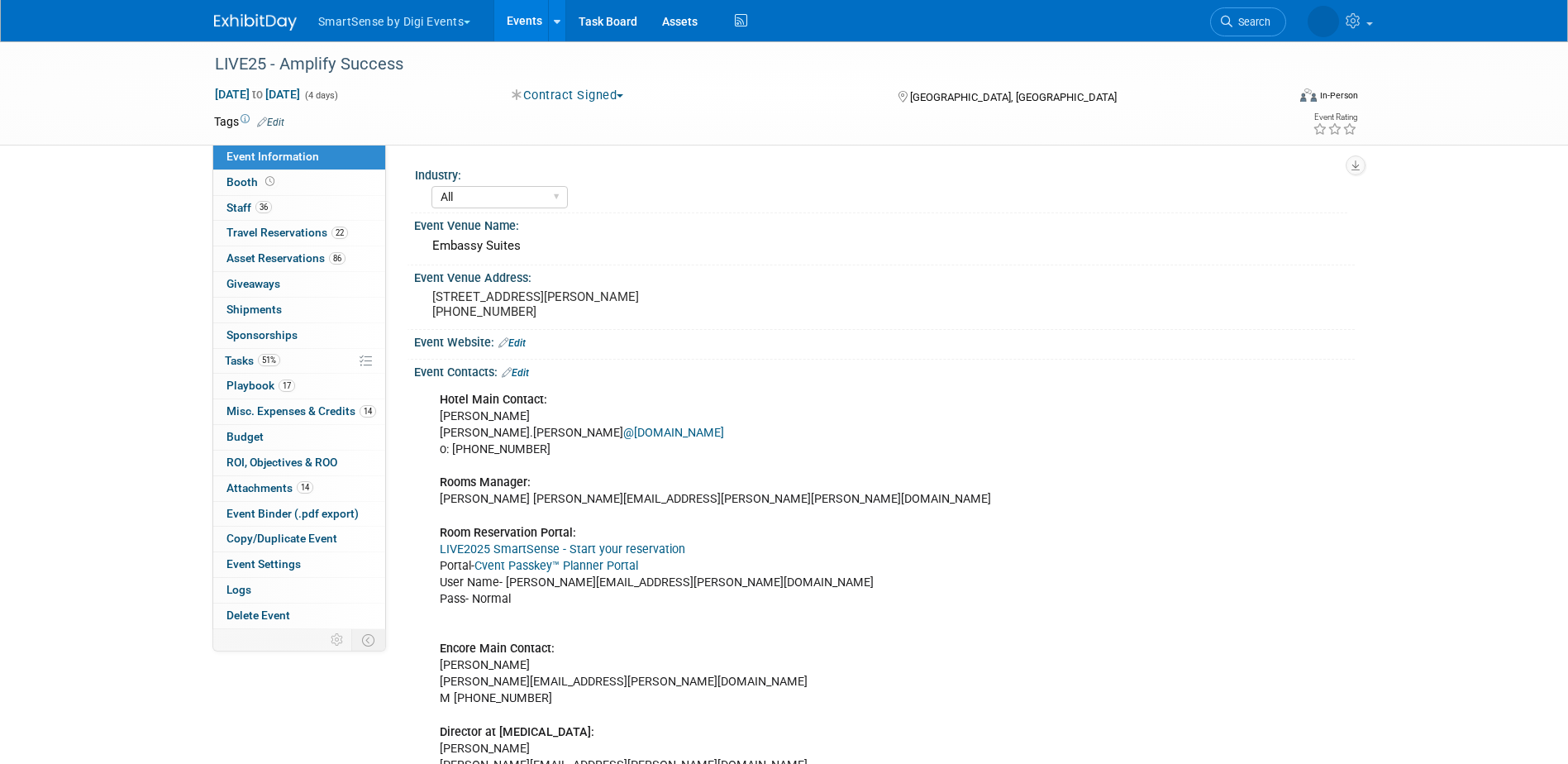
select select "All"
click at [252, 385] on span "Playbook 17" at bounding box center [260, 385] width 68 height 13
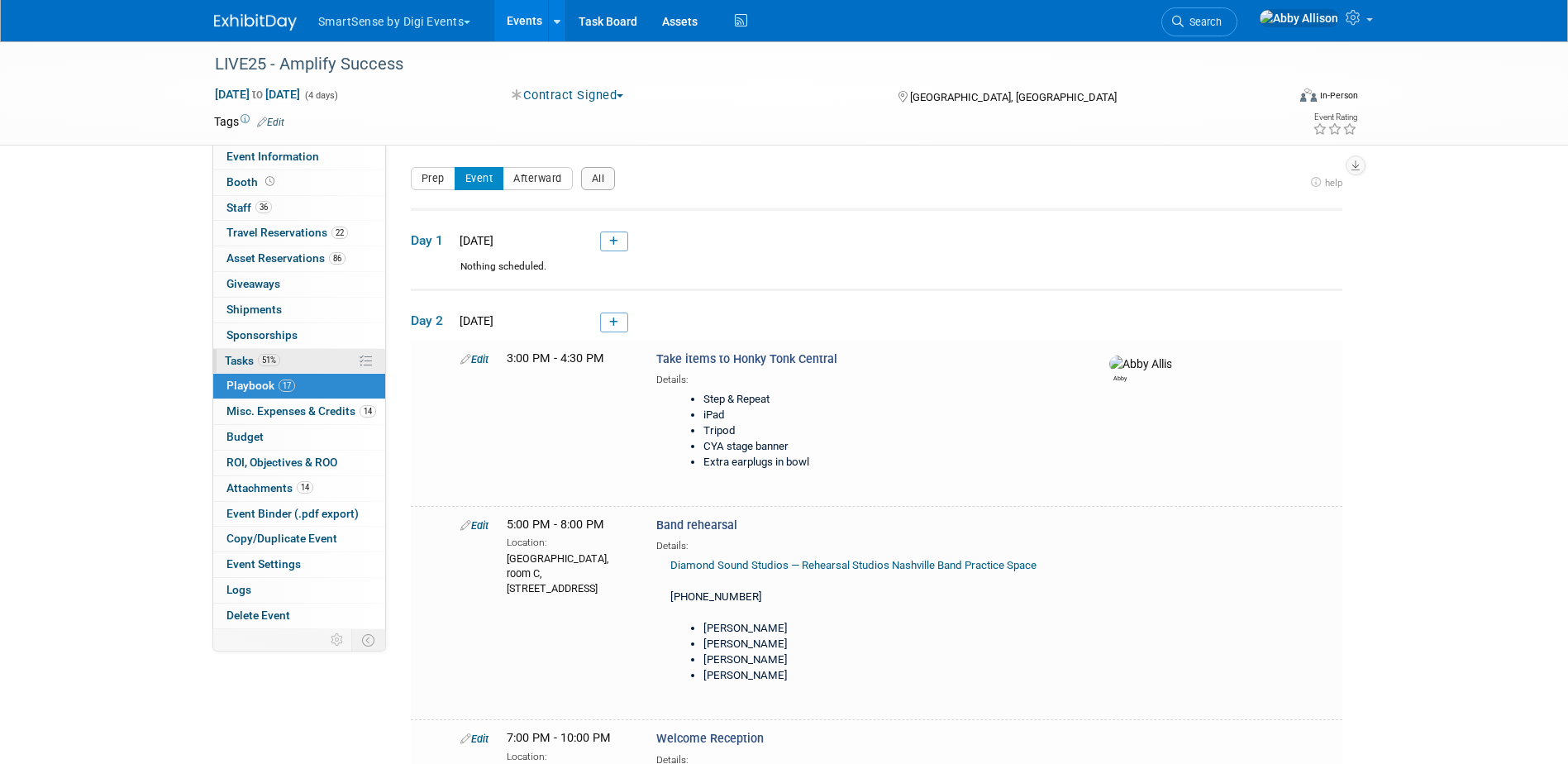
click at [250, 362] on span "Tasks 51%" at bounding box center [252, 360] width 55 height 13
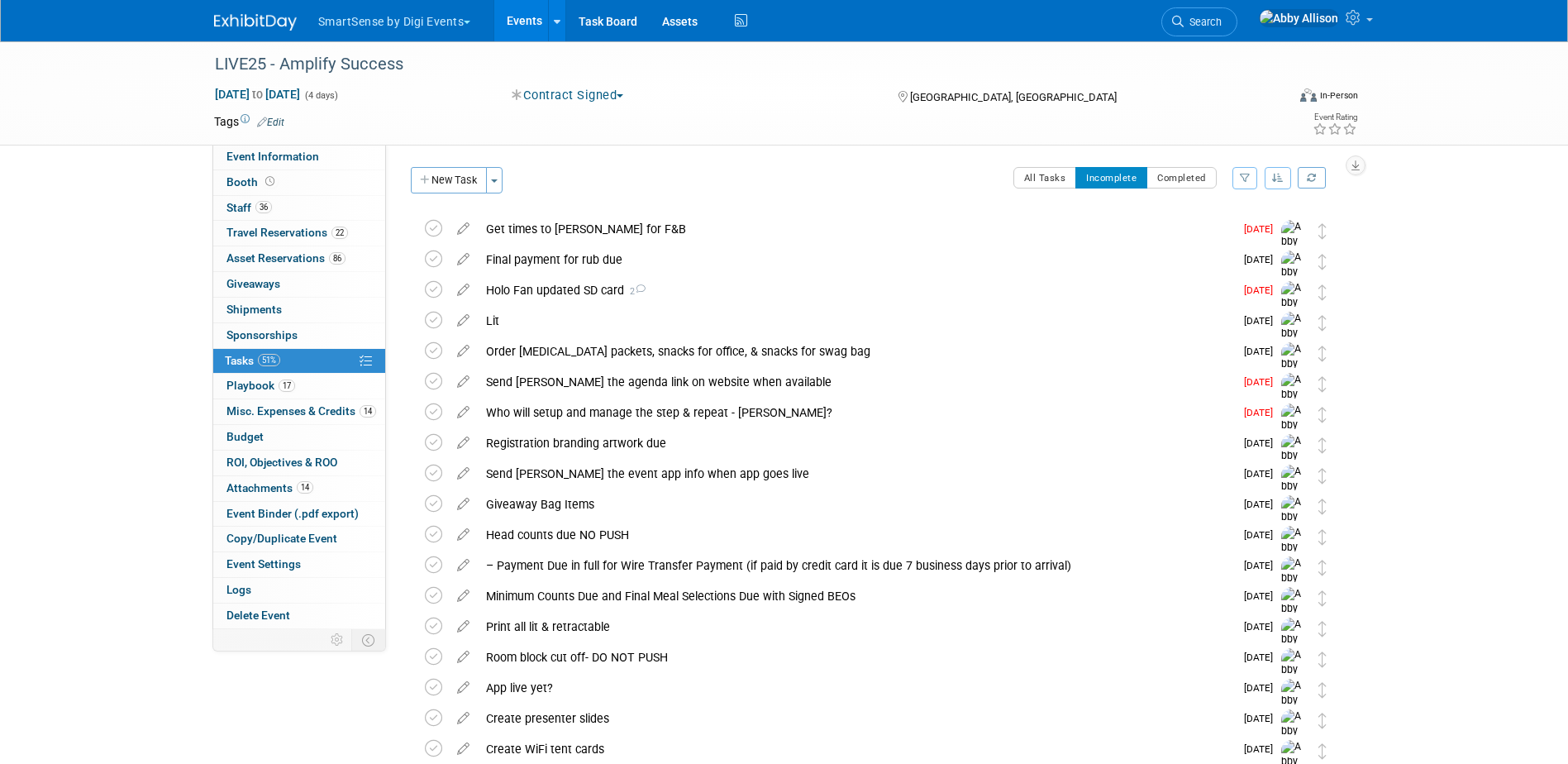
click at [1284, 173] on button "button" at bounding box center [1278, 179] width 27 height 23
click at [1230, 258] on link "By Due Date" at bounding box center [1232, 253] width 118 height 23
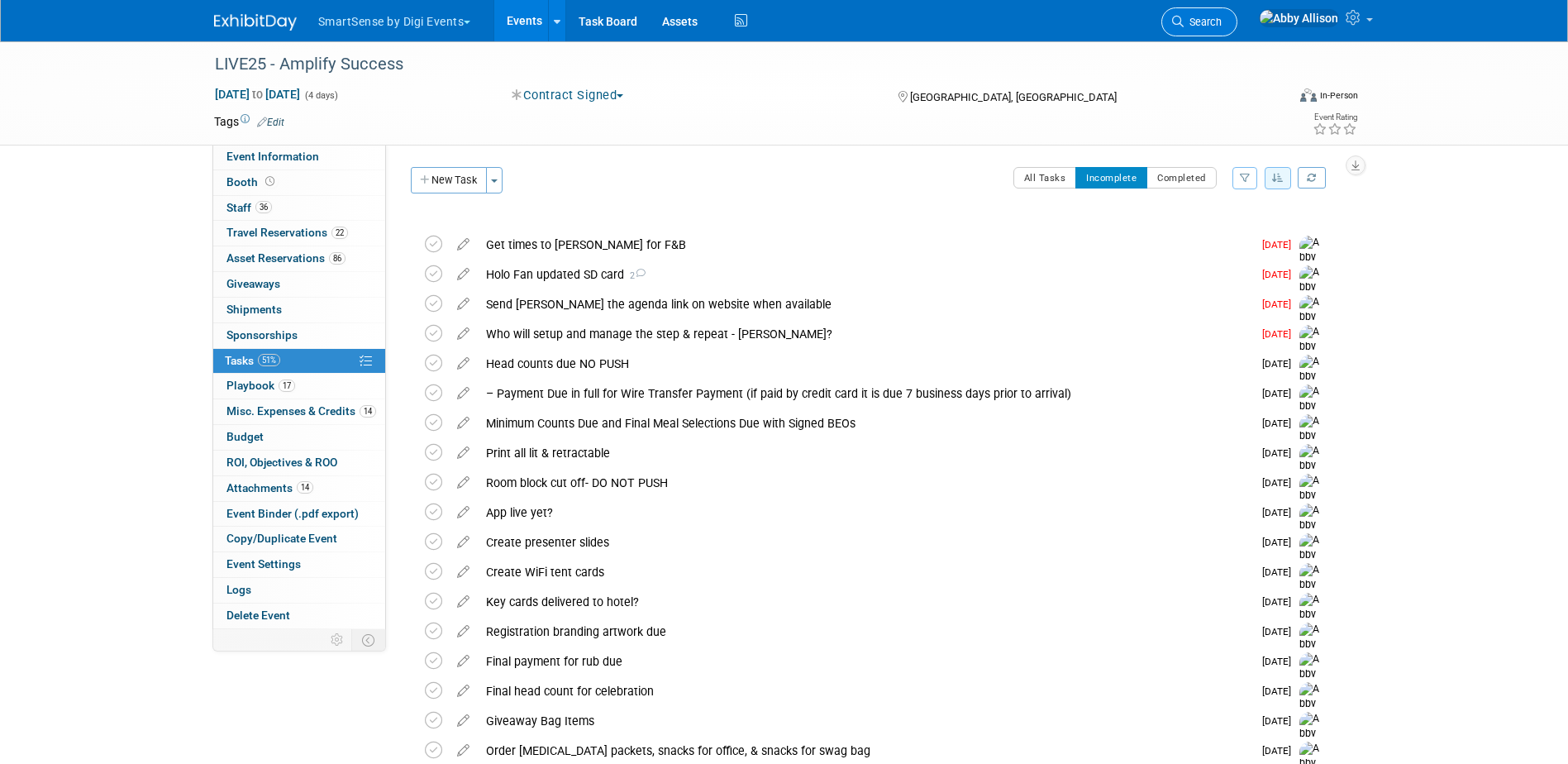
click at [1238, 31] on link "Search" at bounding box center [1200, 22] width 76 height 29
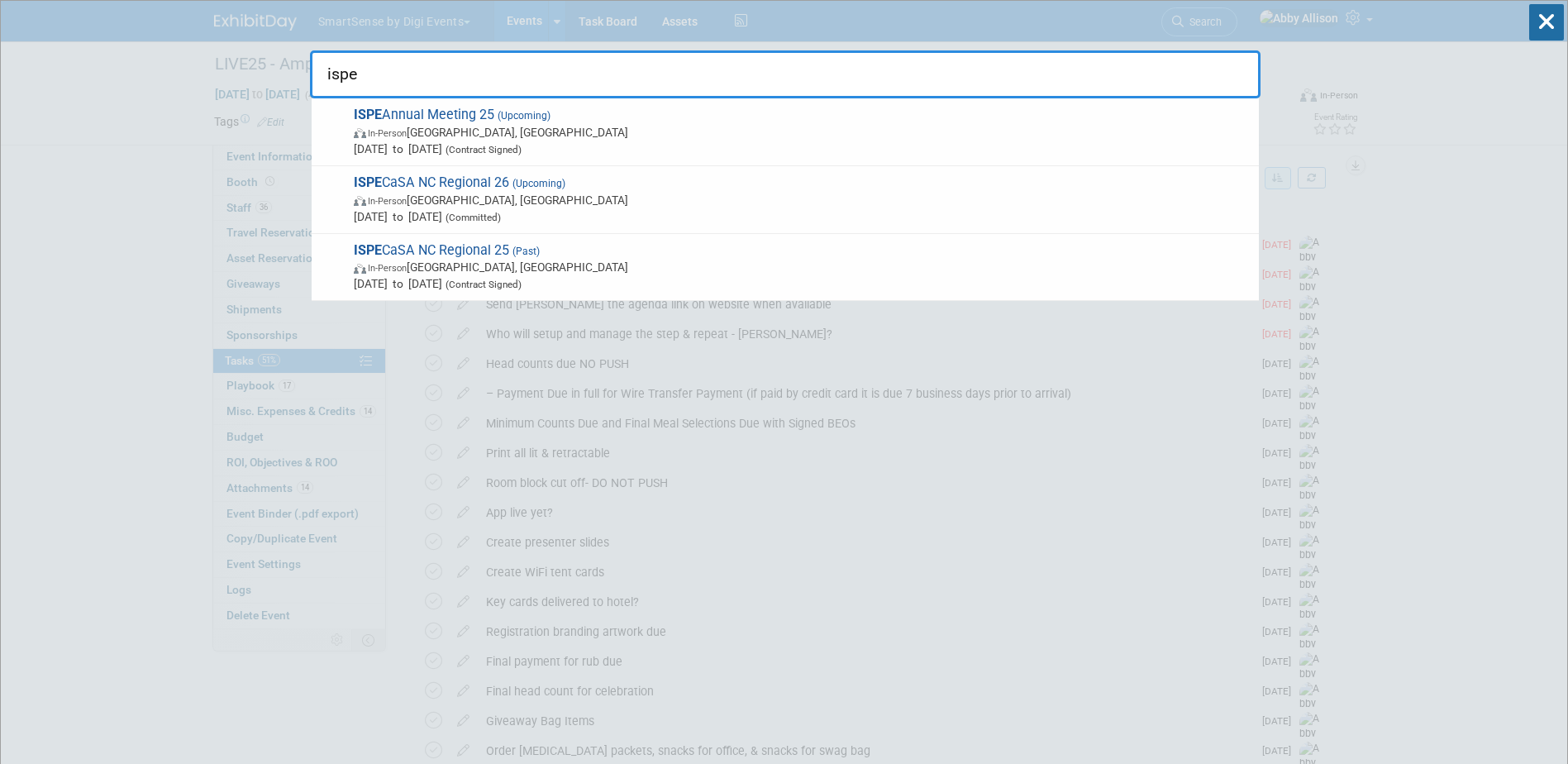
type input "ispe"
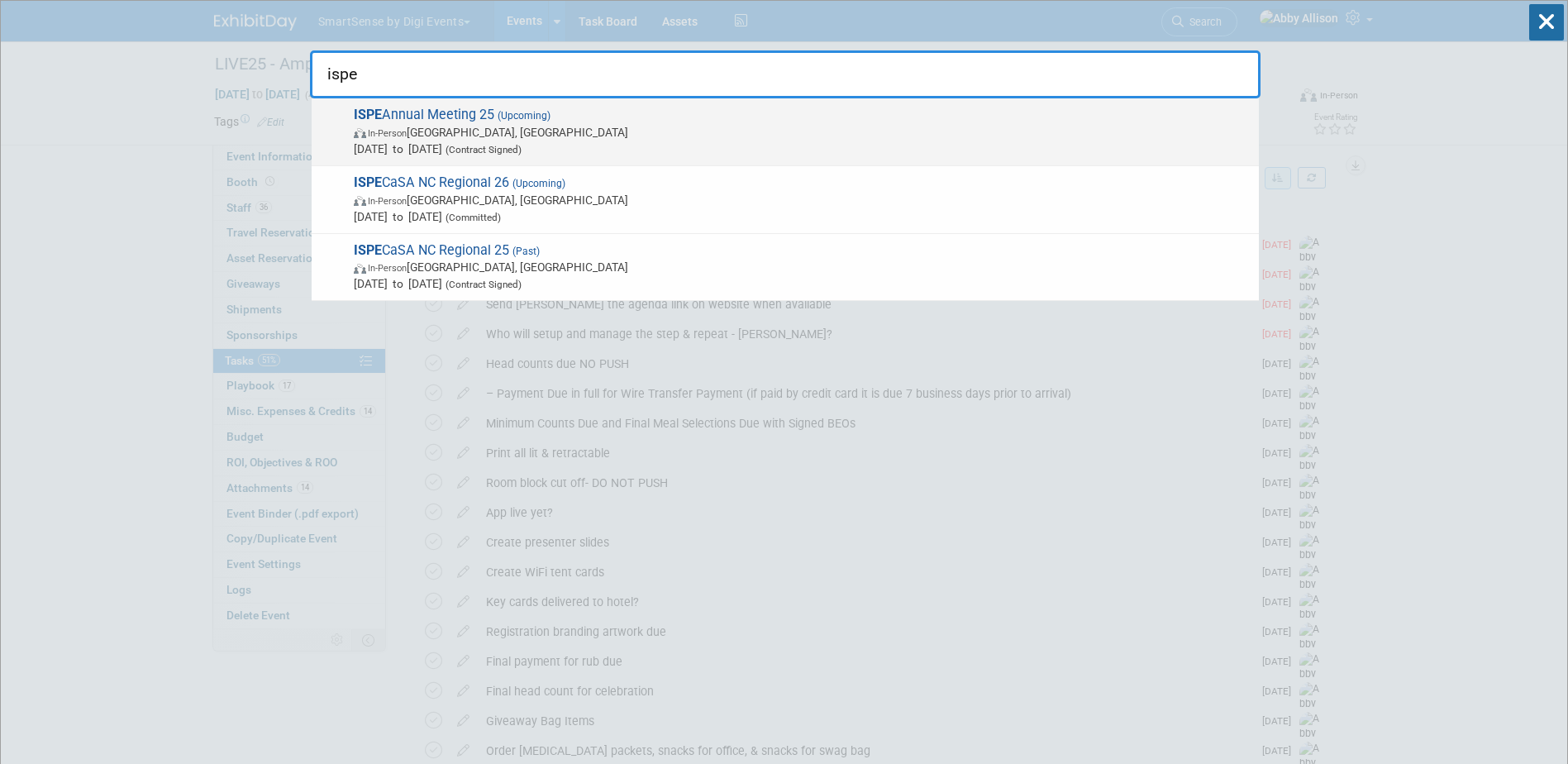
click at [407, 140] on span "In-Person [GEOGRAPHIC_DATA], [GEOGRAPHIC_DATA]" at bounding box center [802, 132] width 897 height 16
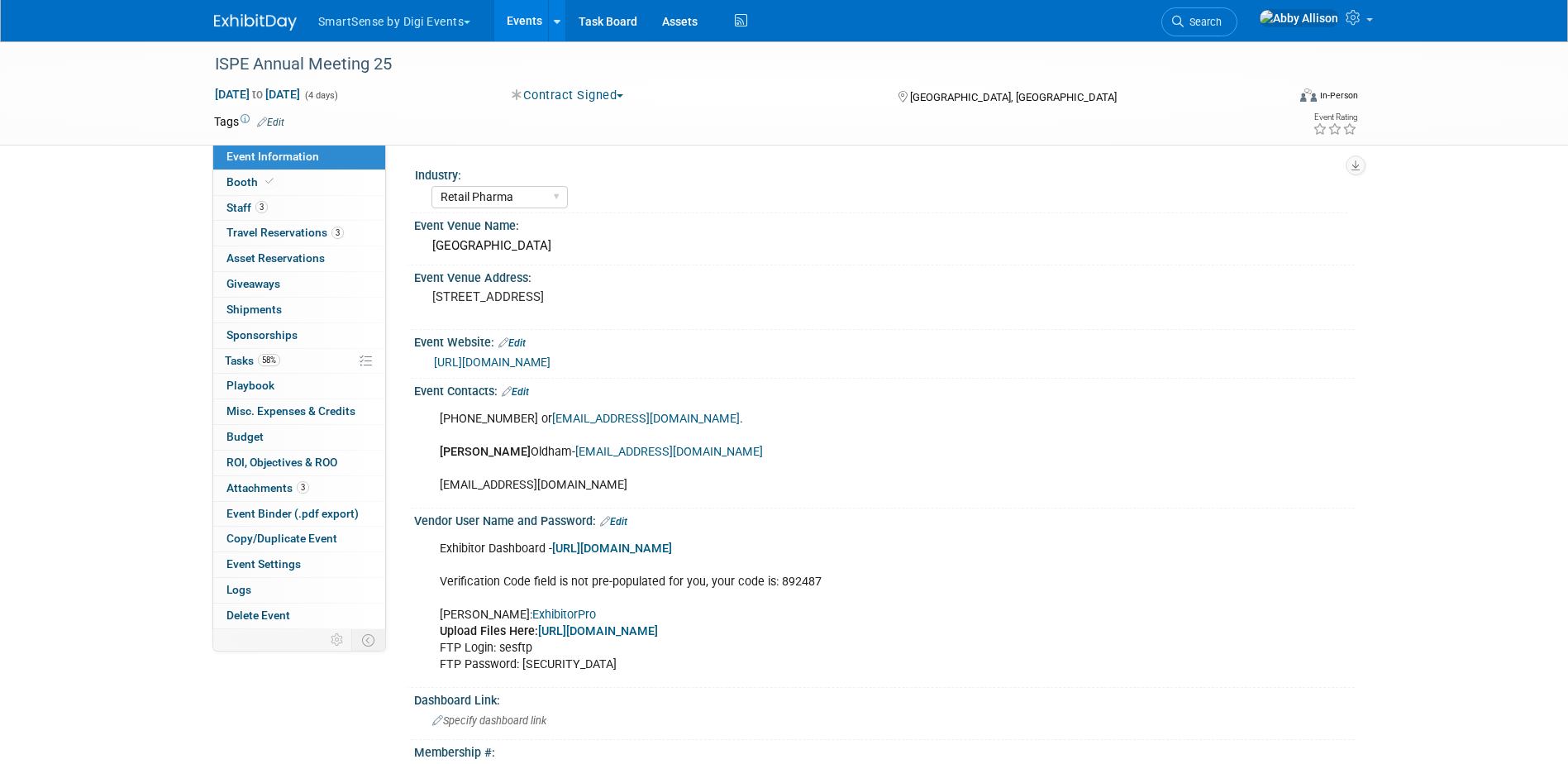
select select "Retail Pharma"
click at [238, 363] on span "Tasks 58%" at bounding box center [252, 360] width 55 height 13
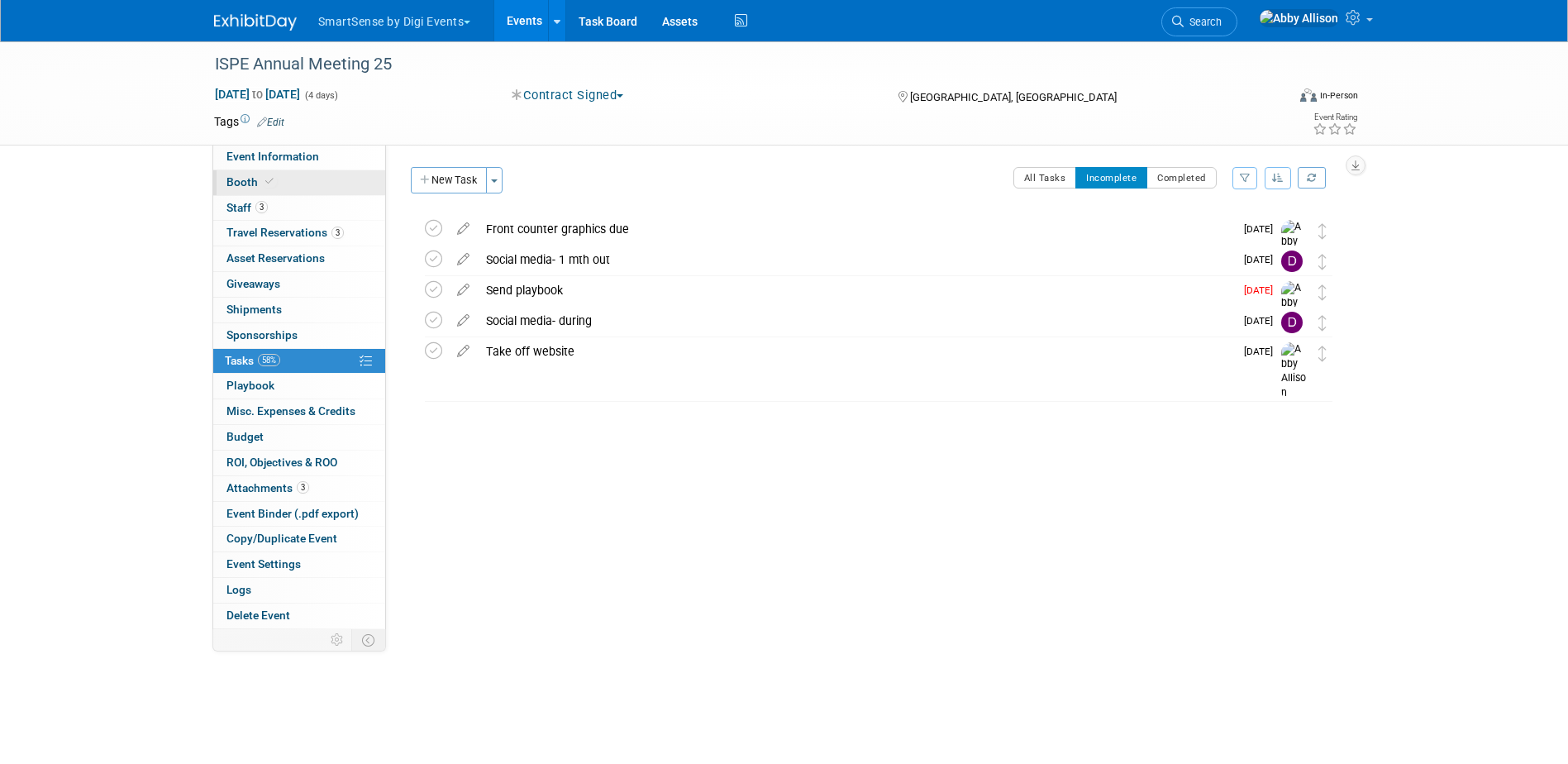
click at [249, 182] on span "Booth" at bounding box center [251, 181] width 50 height 13
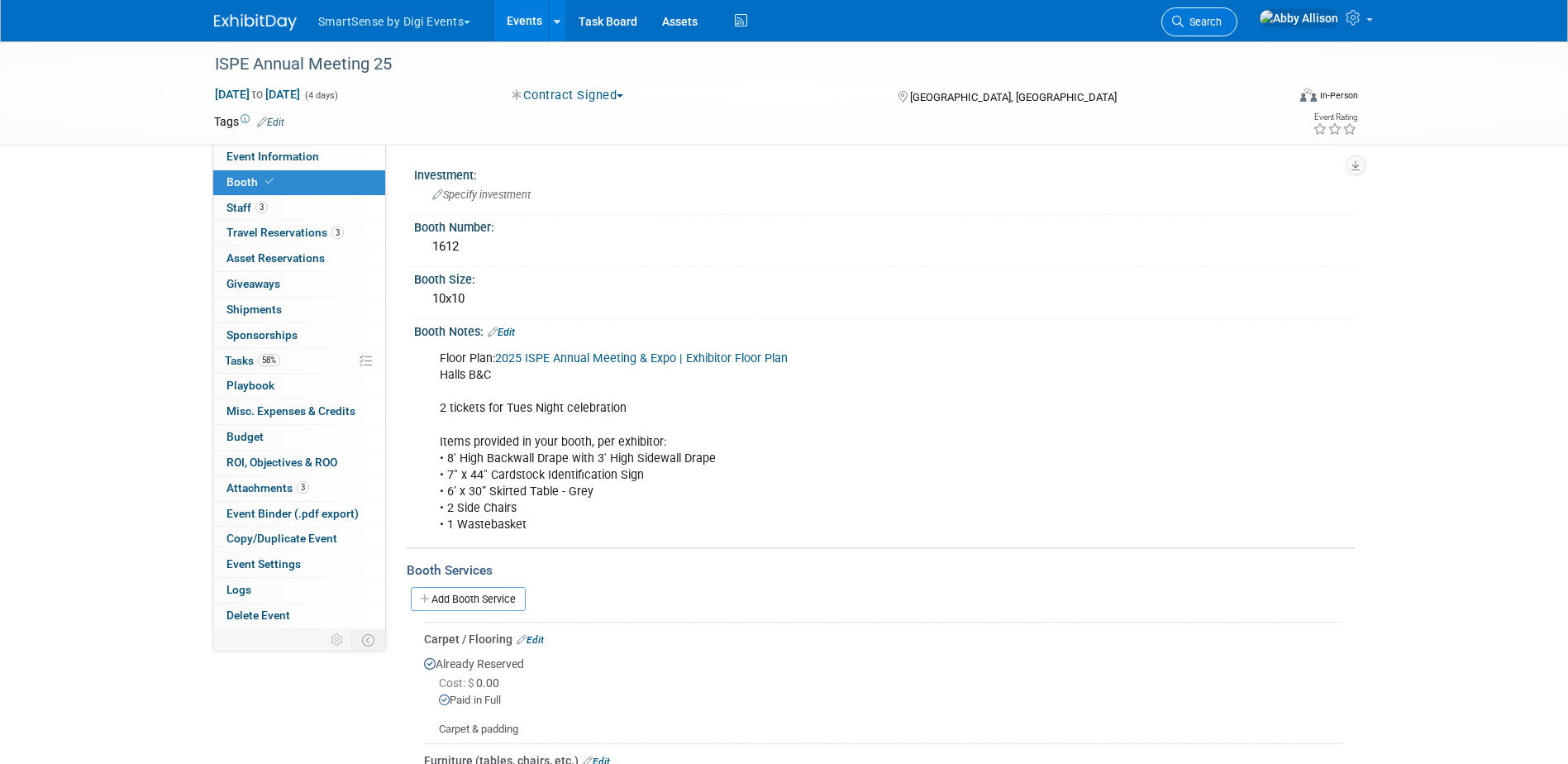
click at [1222, 19] on span "Search" at bounding box center [1203, 22] width 38 height 12
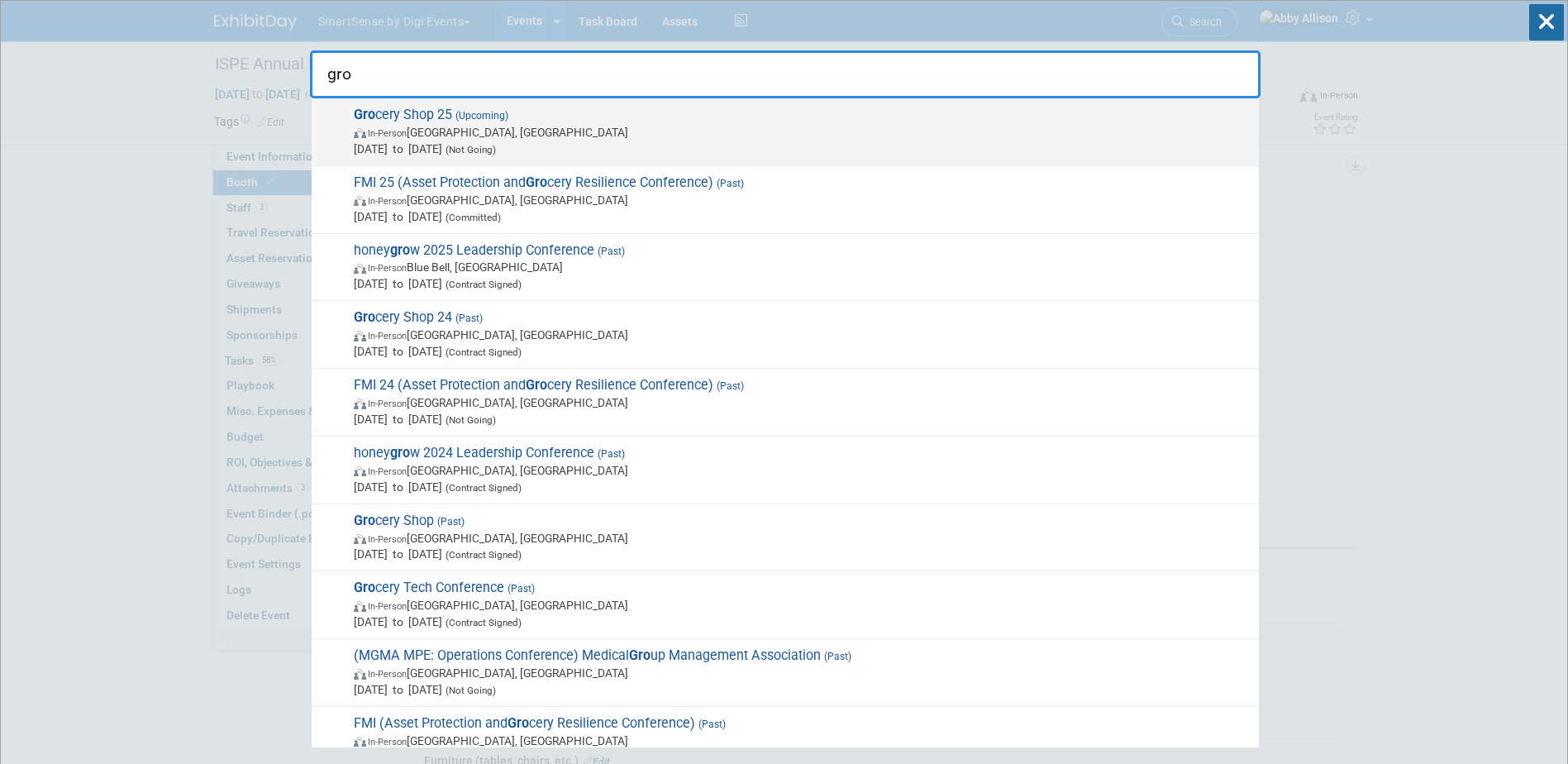
type input "gro"
click at [444, 124] on span "In-Person [GEOGRAPHIC_DATA], [GEOGRAPHIC_DATA]" at bounding box center [802, 132] width 897 height 16
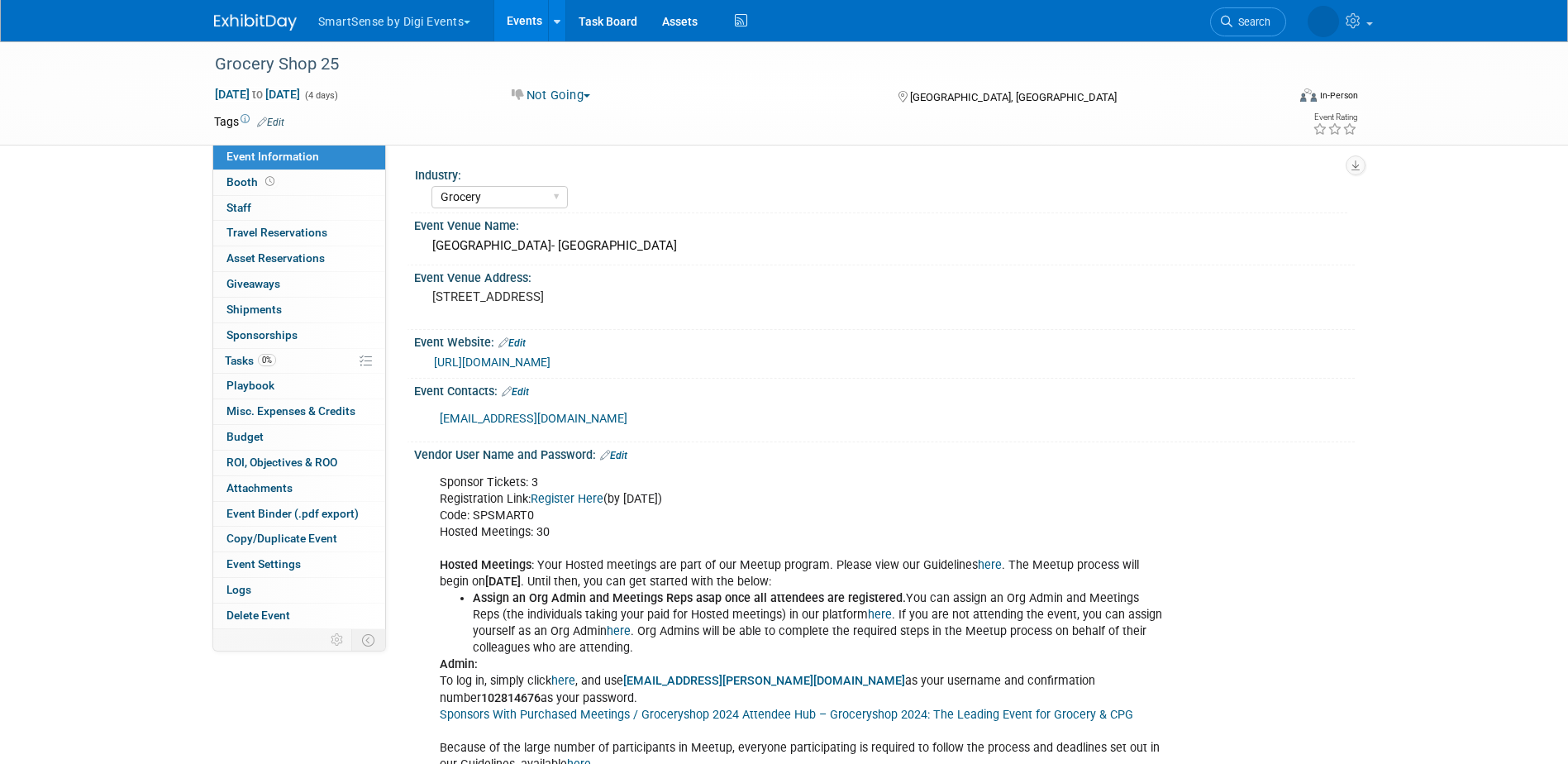
select select "Grocery"
click at [243, 354] on span "Tasks 0%" at bounding box center [250, 360] width 51 height 13
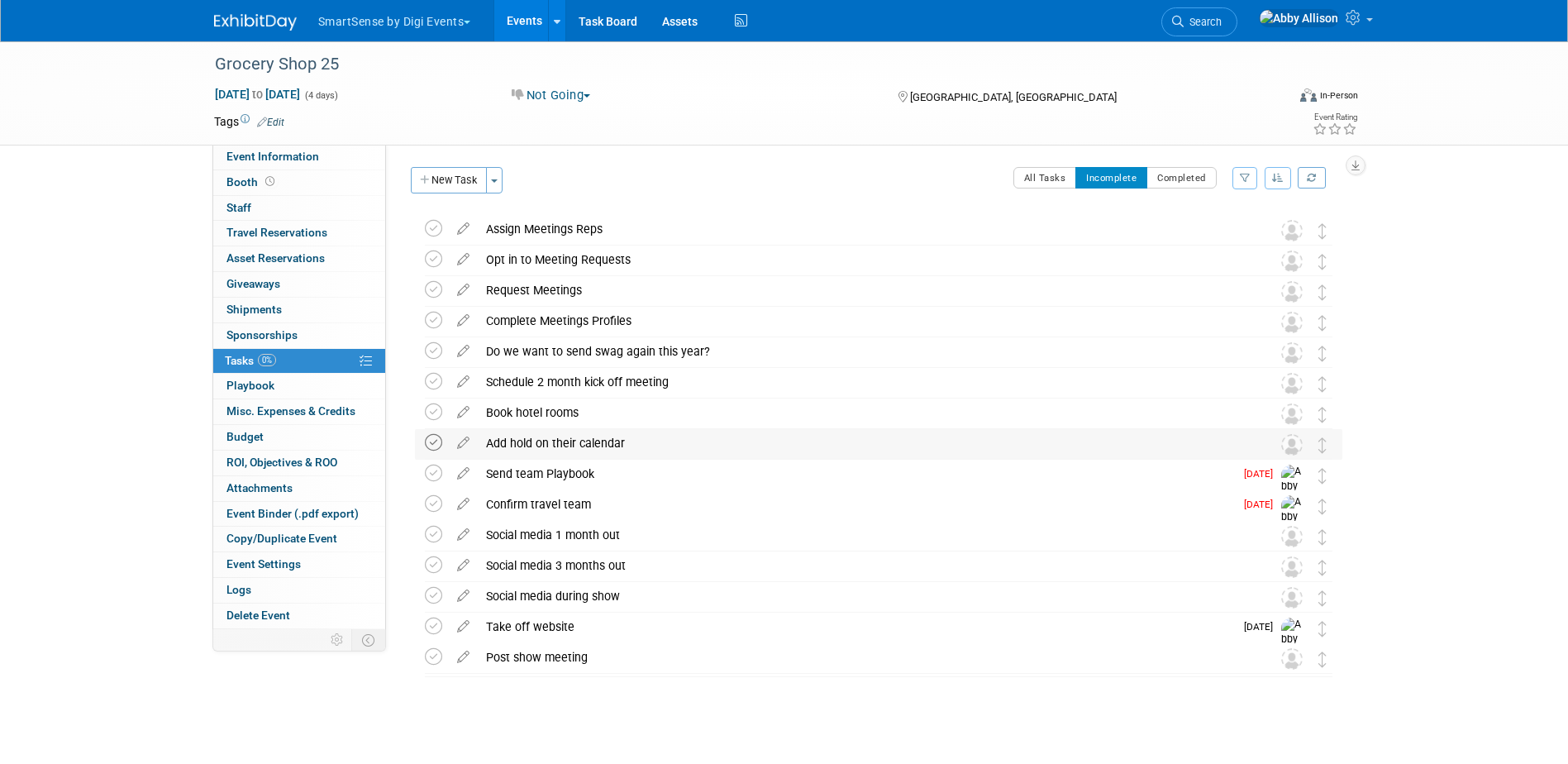
click at [432, 442] on icon at bounding box center [433, 443] width 17 height 17
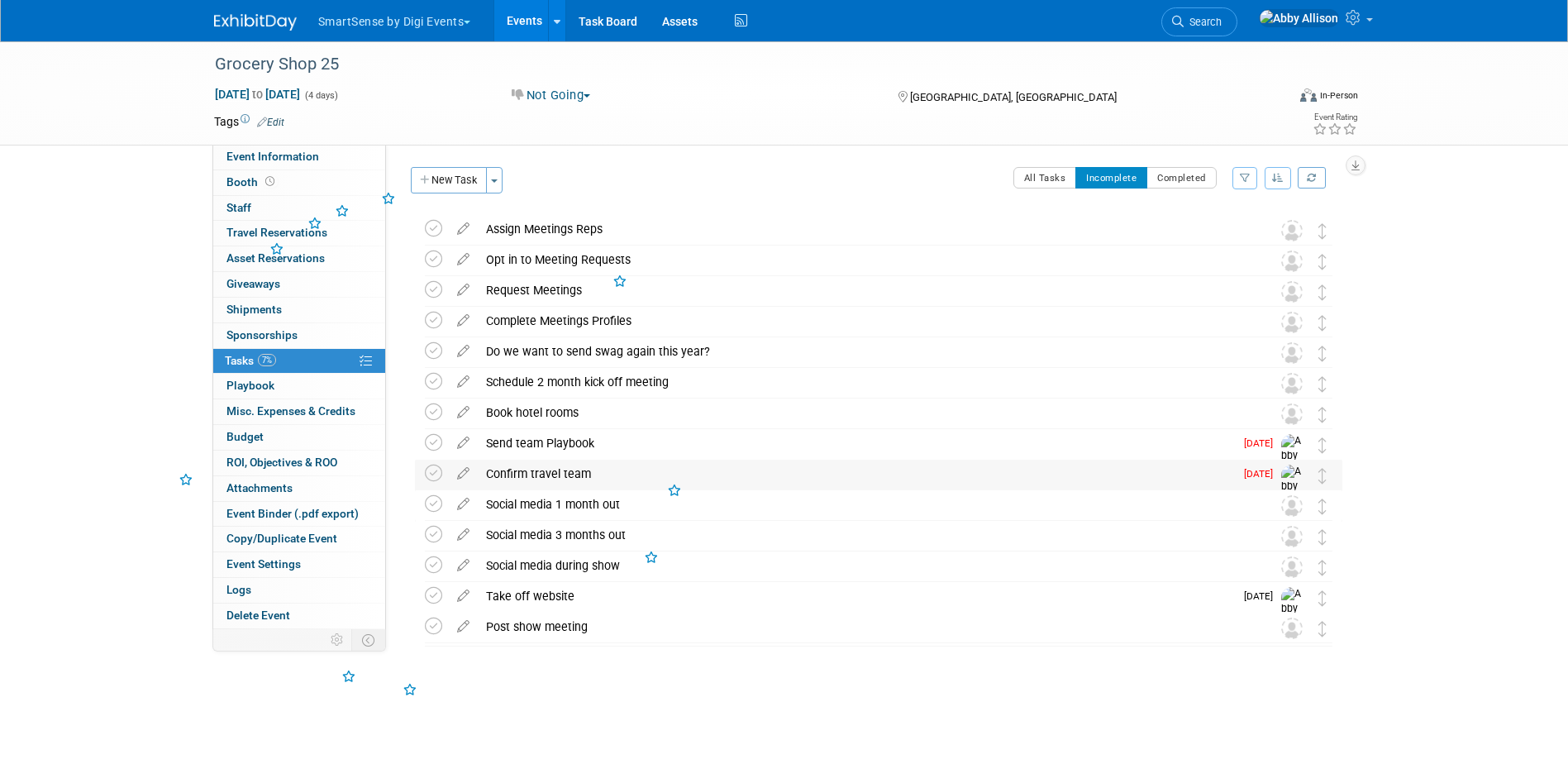
click at [429, 475] on icon at bounding box center [433, 473] width 17 height 17
click at [432, 408] on icon at bounding box center [433, 412] width 17 height 17
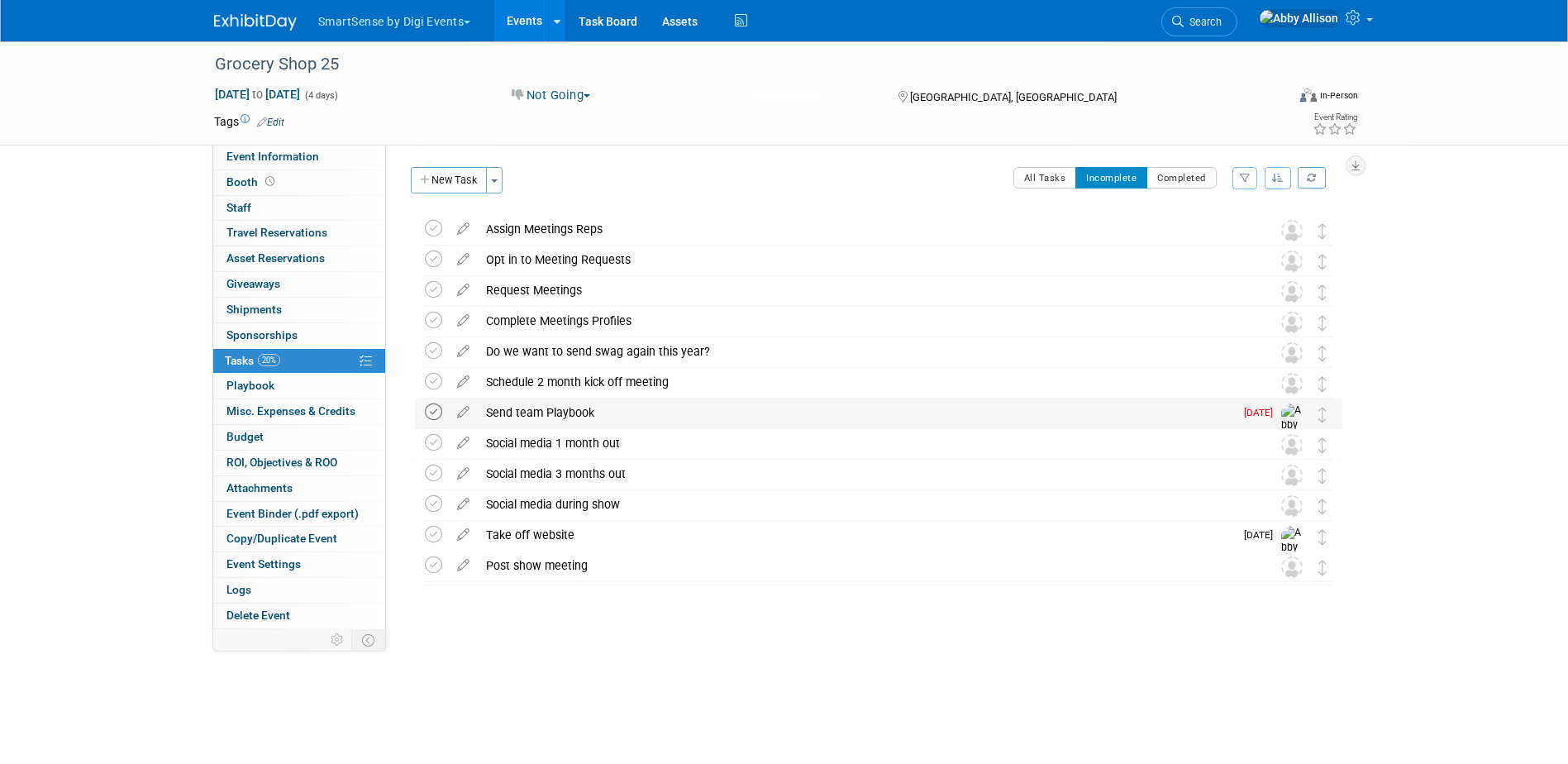
click at [435, 411] on icon at bounding box center [433, 412] width 17 height 17
click at [433, 500] on icon at bounding box center [433, 504] width 17 height 17
